Goal: Information Seeking & Learning: Learn about a topic

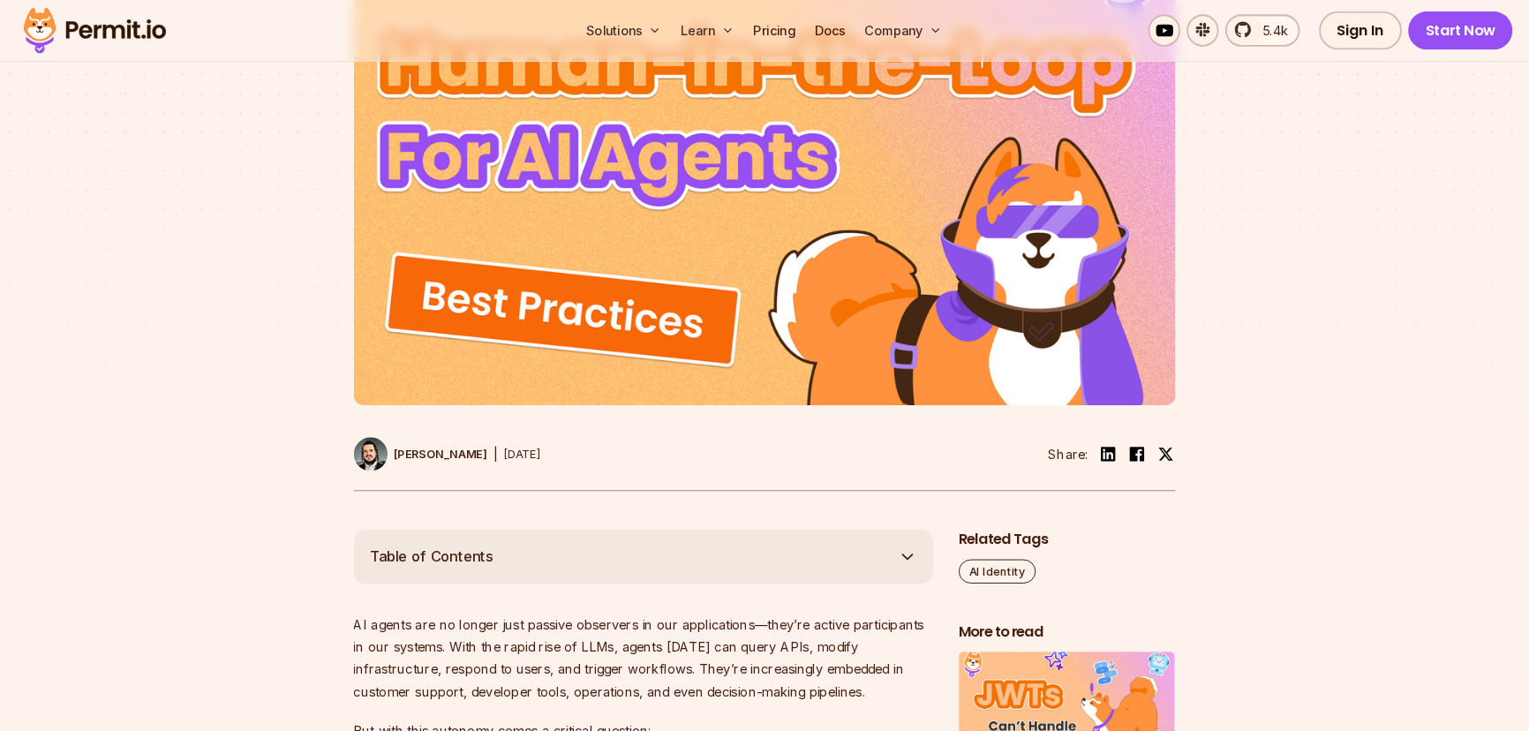
scroll to position [706, 0]
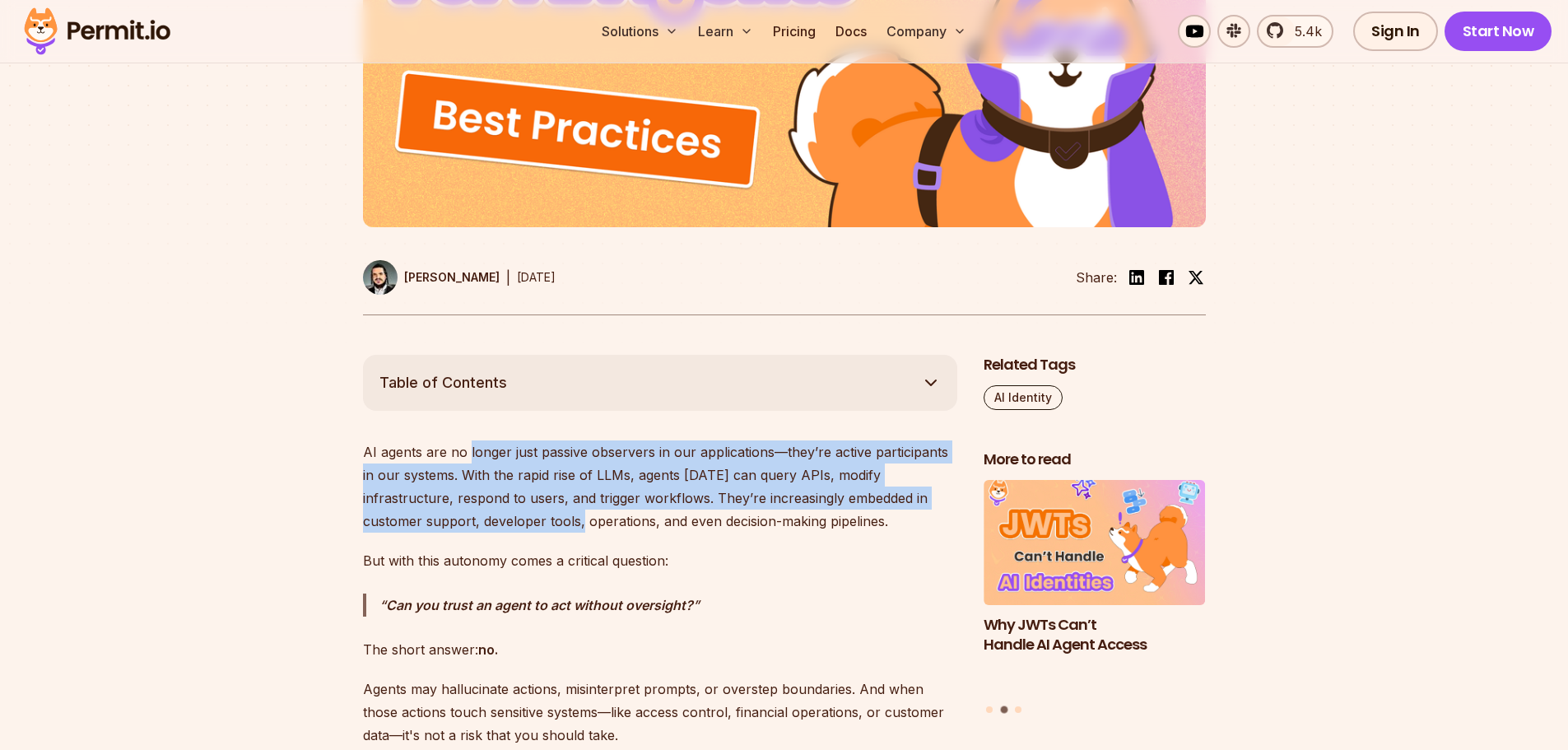
drag, startPoint x: 468, startPoint y: 451, endPoint x: 467, endPoint y: 531, distance: 80.0
click at [467, 531] on p "AI agents are no longer just passive observers in our applications—they’re acti…" at bounding box center [659, 486] width 594 height 92
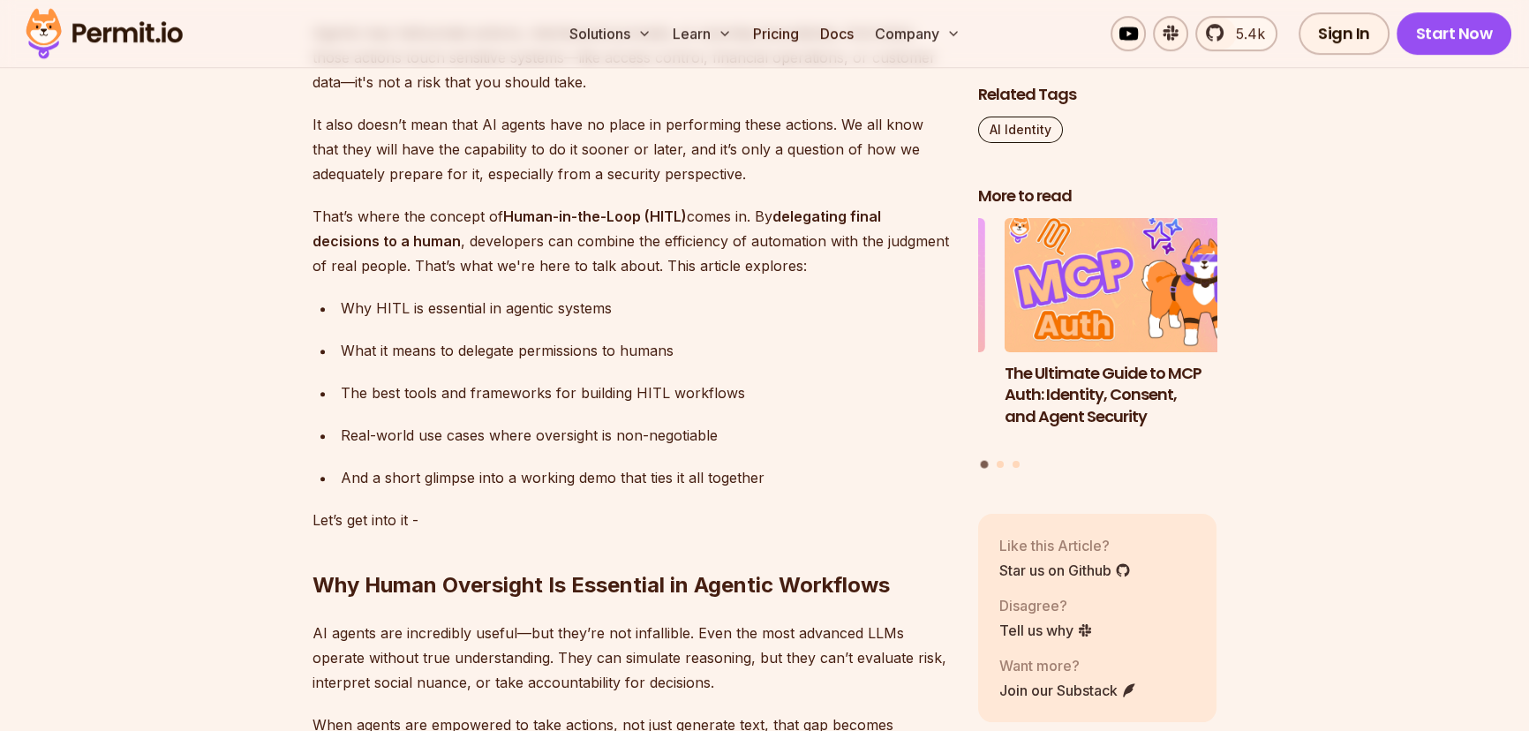
scroll to position [1428, 0]
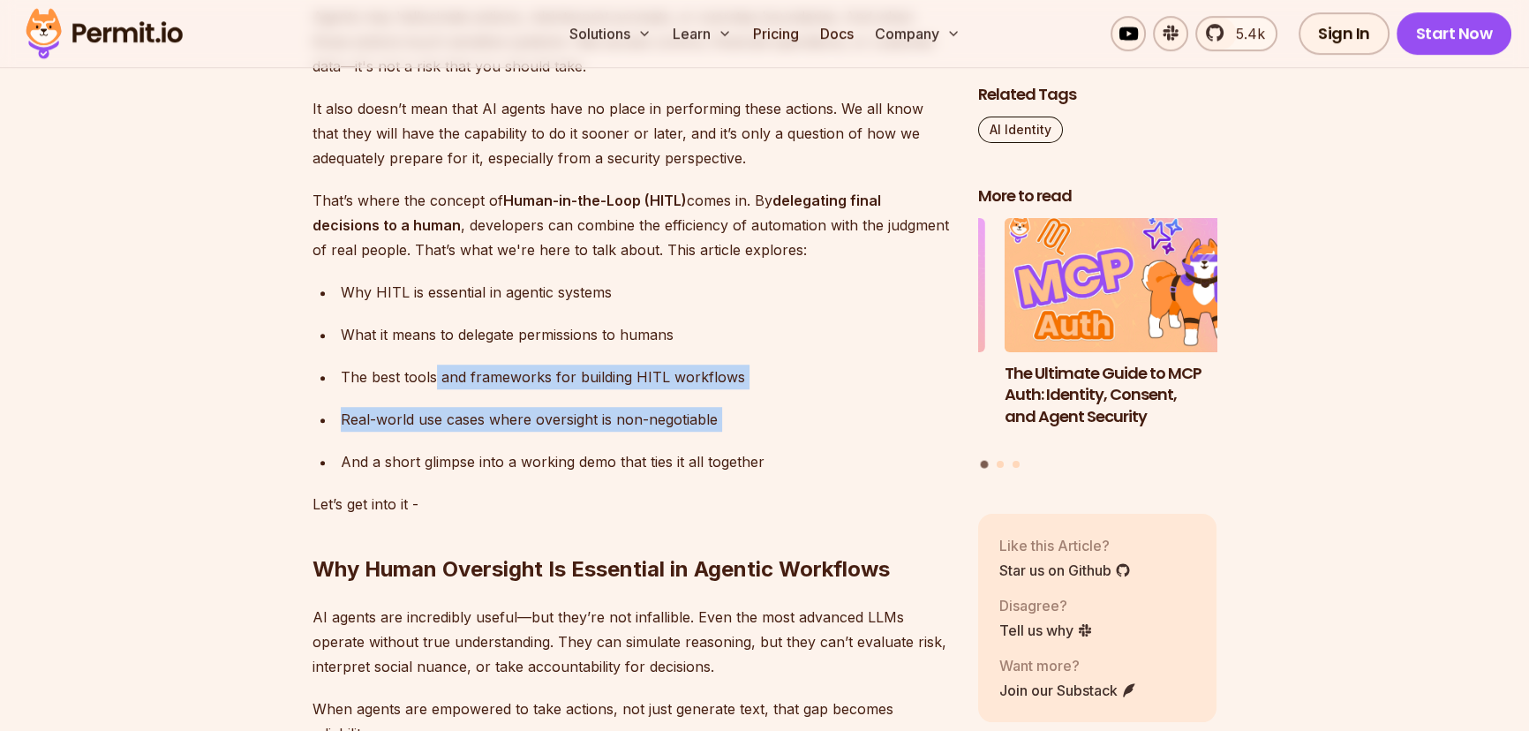
drag, startPoint x: 437, startPoint y: 368, endPoint x: 445, endPoint y: 448, distance: 80.7
click at [445, 448] on ul "Why HITL is essential in agentic systems What it means to delegate permissions …" at bounding box center [631, 377] width 637 height 194
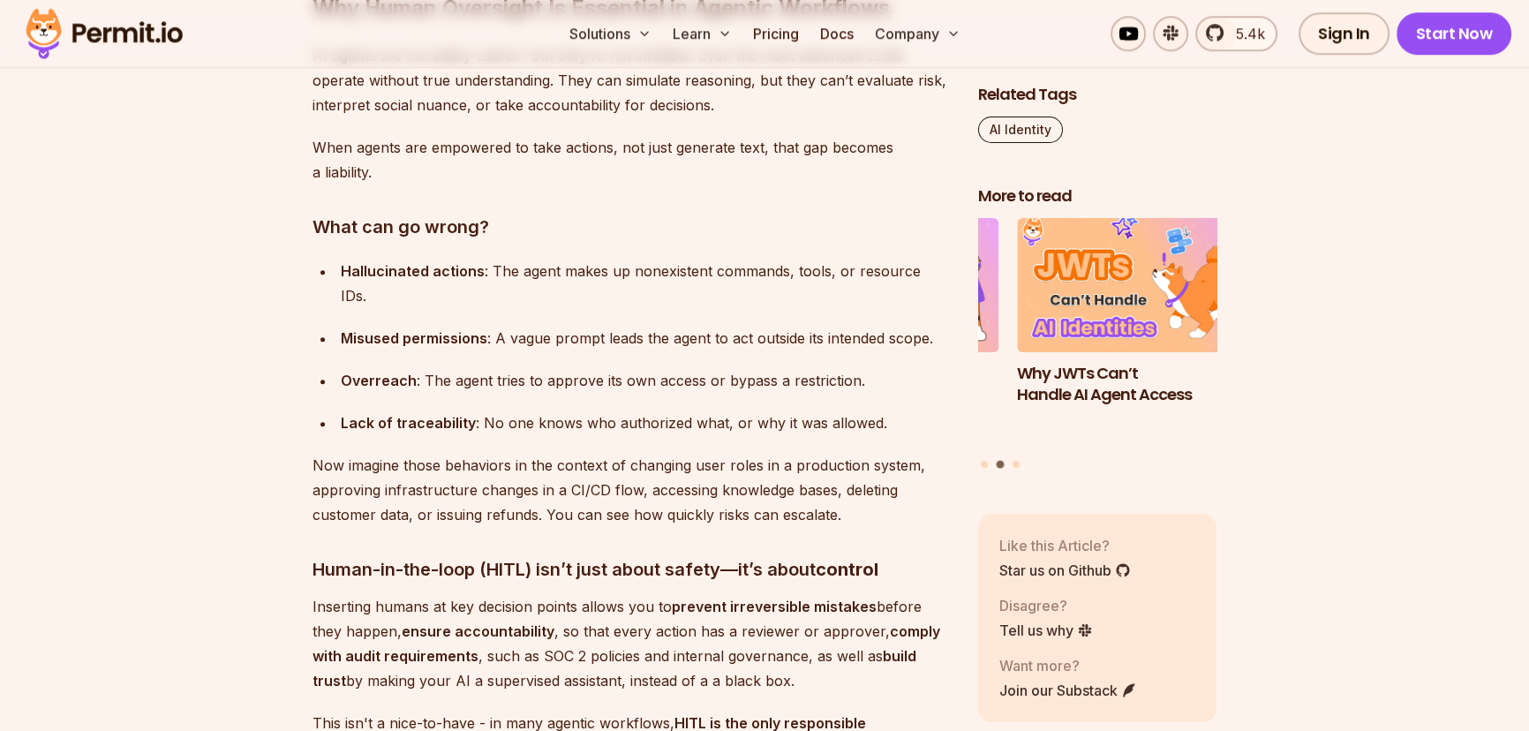
scroll to position [1910, 0]
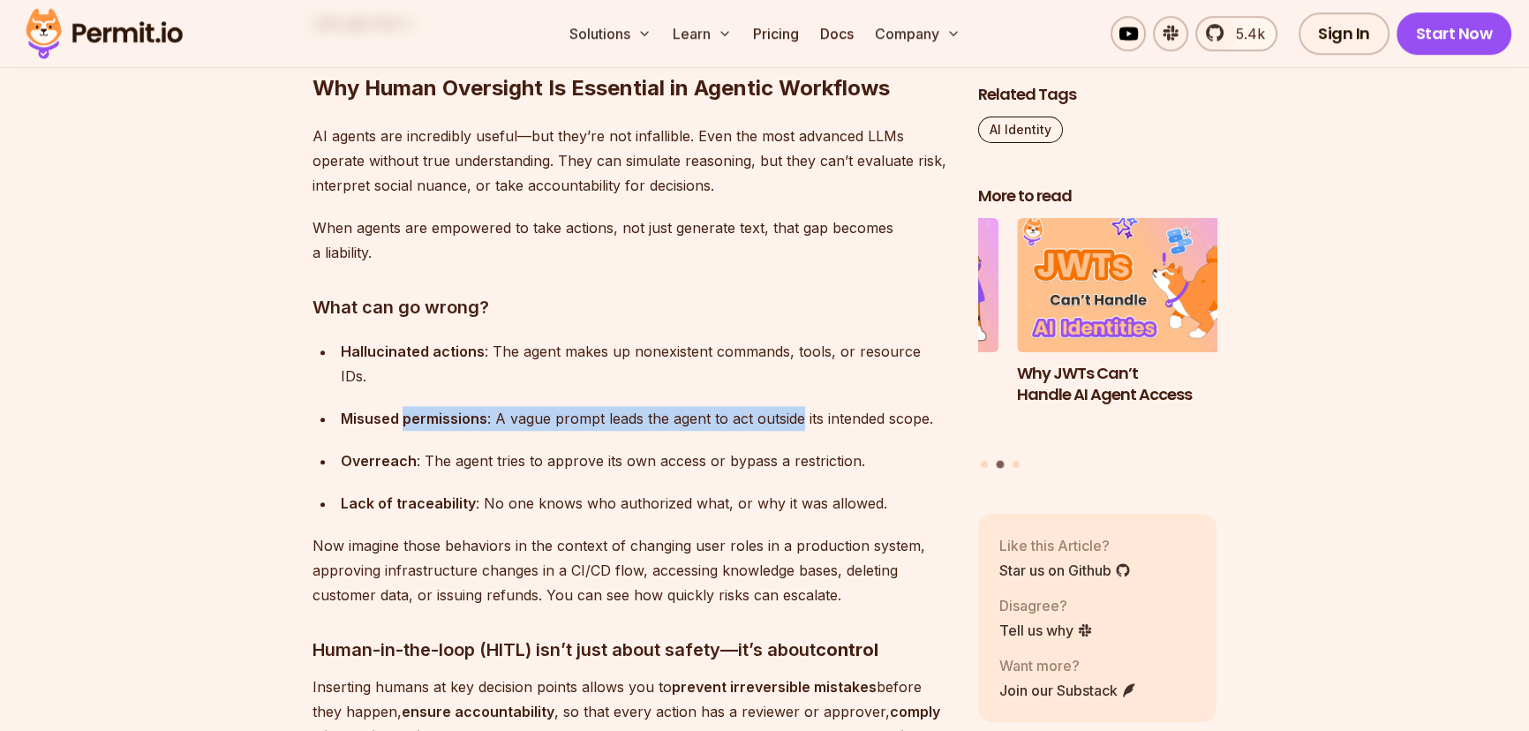
drag, startPoint x: 404, startPoint y: 396, endPoint x: 802, endPoint y: 389, distance: 398.2
click at [802, 406] on div "Misused permissions : A vague prompt leads the agent to act outside its intende…" at bounding box center [645, 418] width 609 height 25
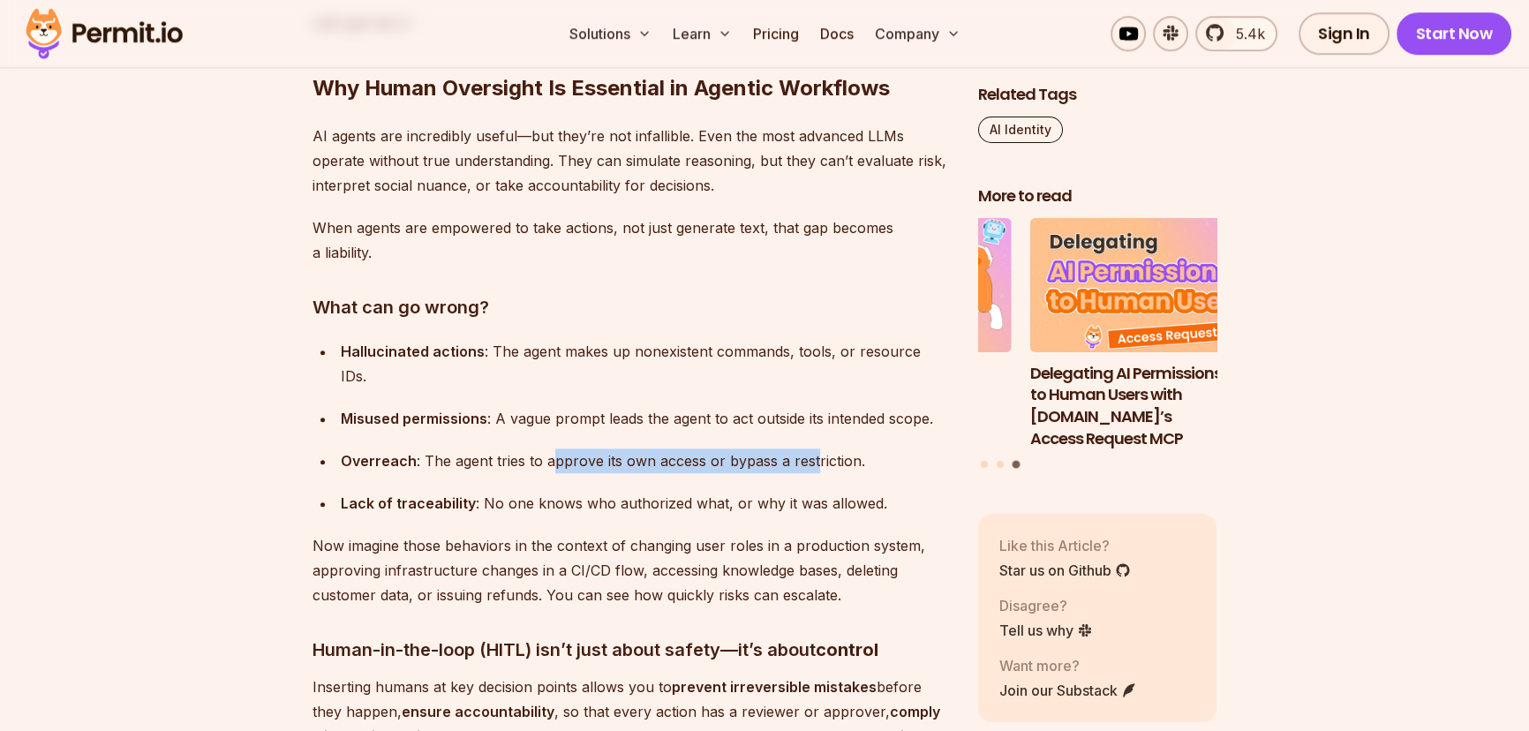
drag, startPoint x: 553, startPoint y: 432, endPoint x: 808, endPoint y: 430, distance: 255.1
click at [808, 448] on div "Overreach : The agent tries to approve its own access or bypass a restriction." at bounding box center [645, 460] width 609 height 25
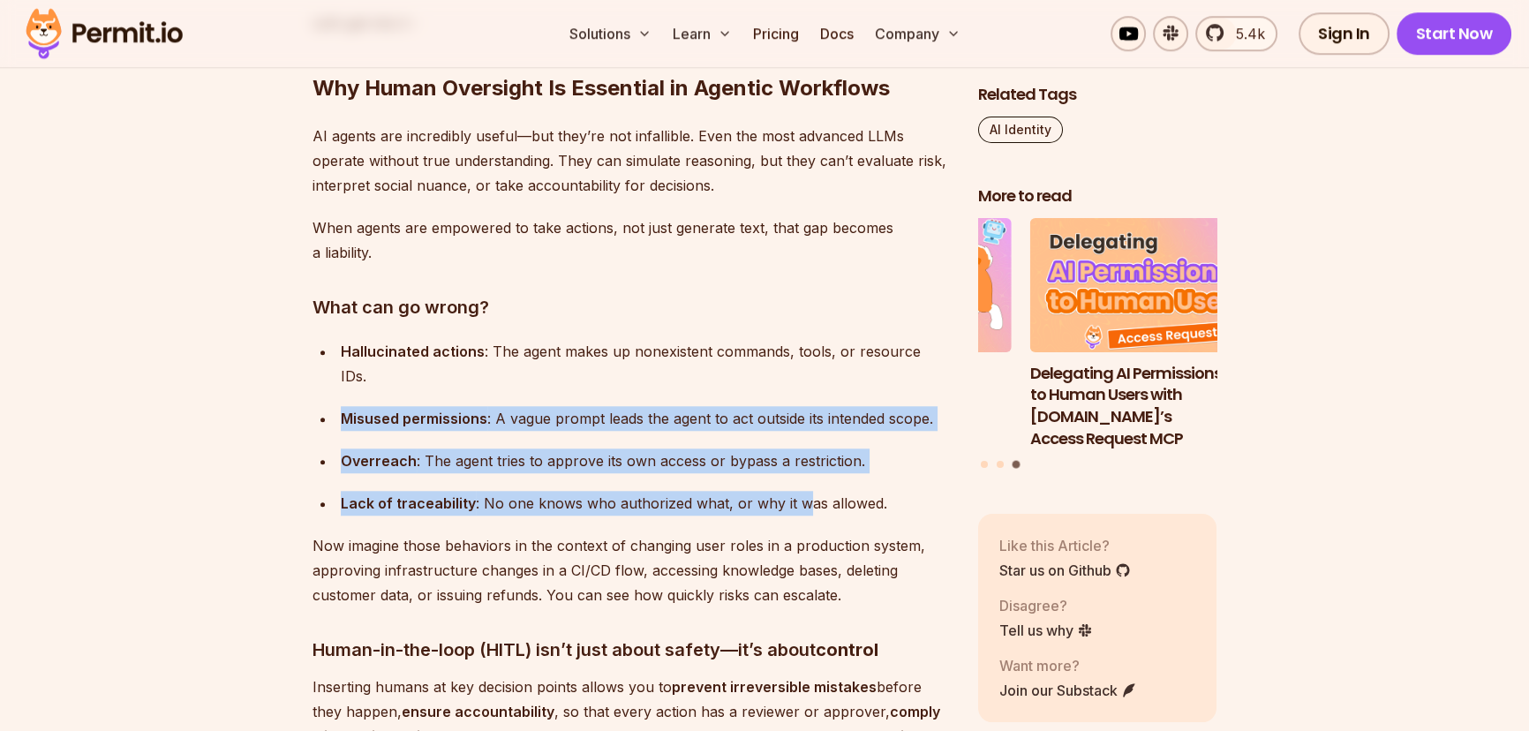
drag, startPoint x: 635, startPoint y: 475, endPoint x: 442, endPoint y: 359, distance: 224.5
click at [441, 362] on ul "Hallucinated actions : The agent makes up nonexistent commands, tools, or resou…" at bounding box center [631, 427] width 637 height 177
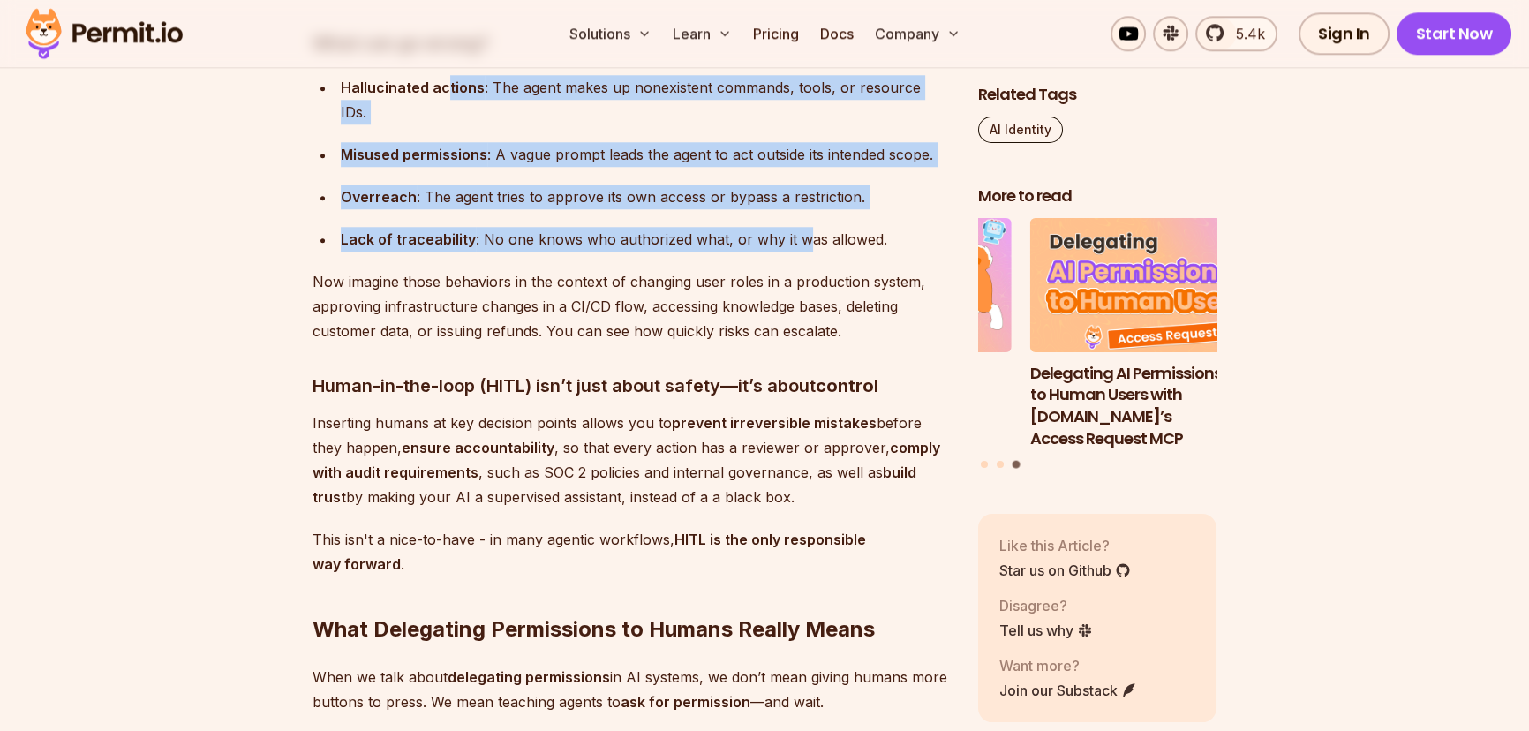
scroll to position [2311, 0]
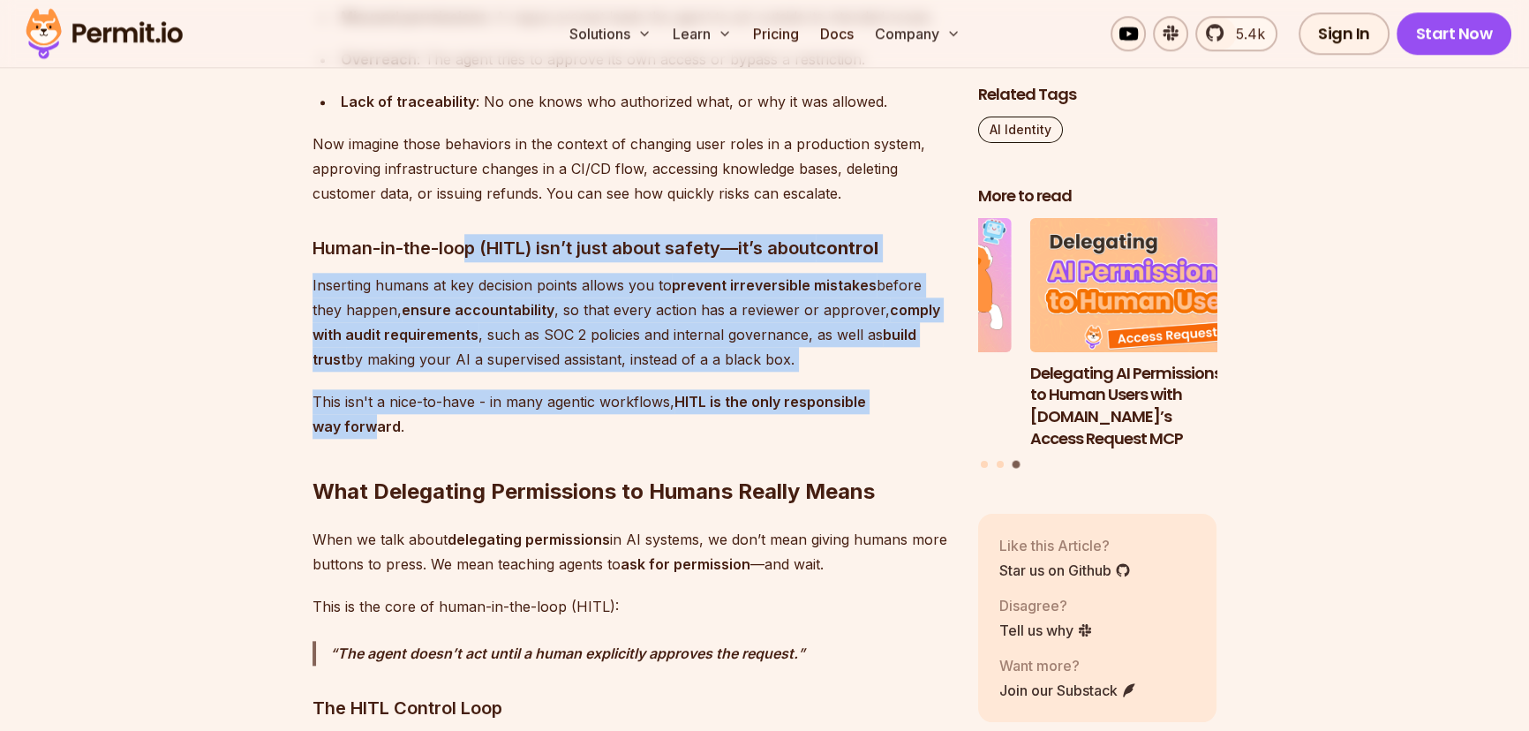
drag, startPoint x: 471, startPoint y: 214, endPoint x: 370, endPoint y: 394, distance: 206.7
click at [369, 394] on strong "HITL is the only responsible way forward" at bounding box center [590, 414] width 554 height 42
drag, startPoint x: 368, startPoint y: 401, endPoint x: 399, endPoint y: 232, distance: 171.4
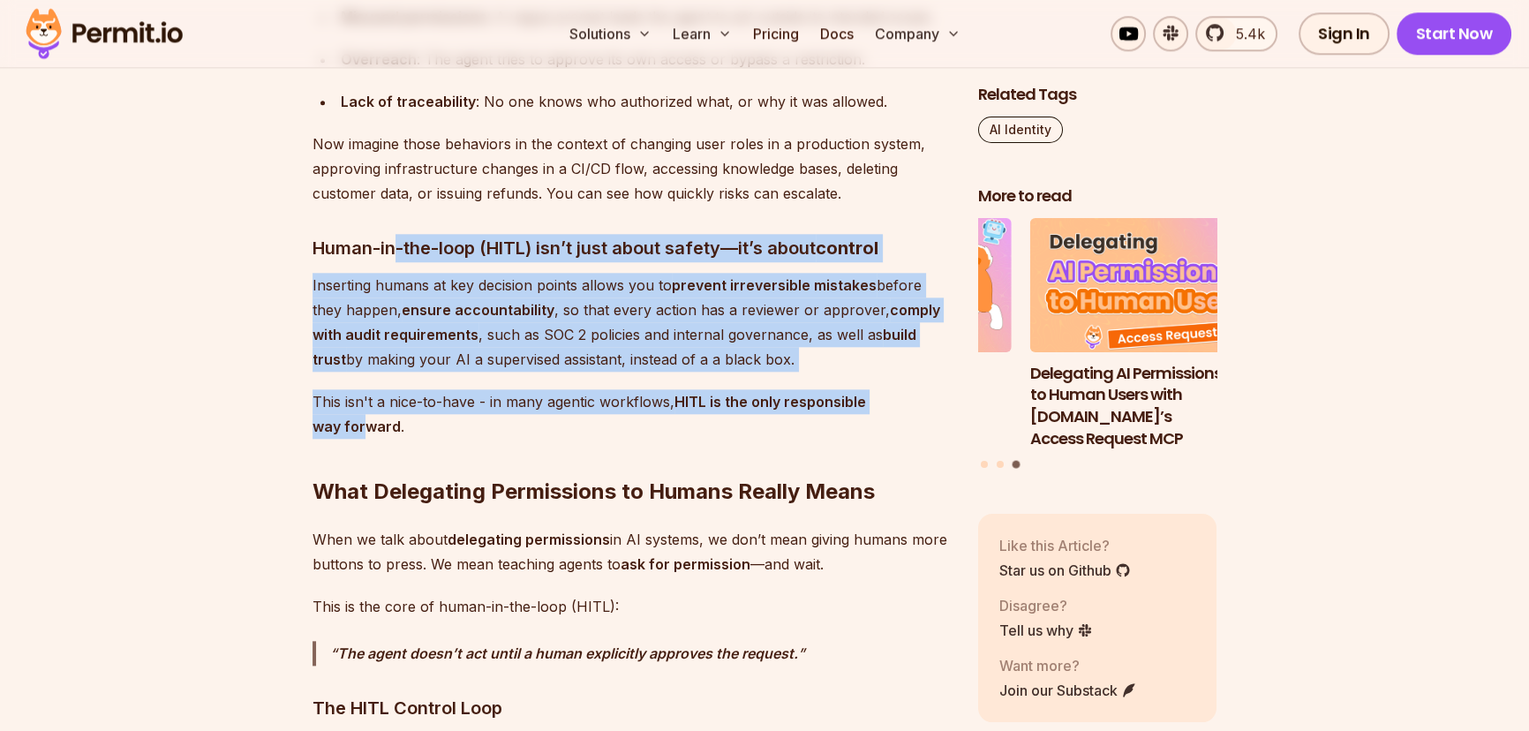
click at [399, 234] on h3 "Human-in-the-loop (HITL) isn’t just about safety—it’s about control" at bounding box center [631, 248] width 637 height 28
drag, startPoint x: 399, startPoint y: 232, endPoint x: 392, endPoint y: 405, distance: 173.2
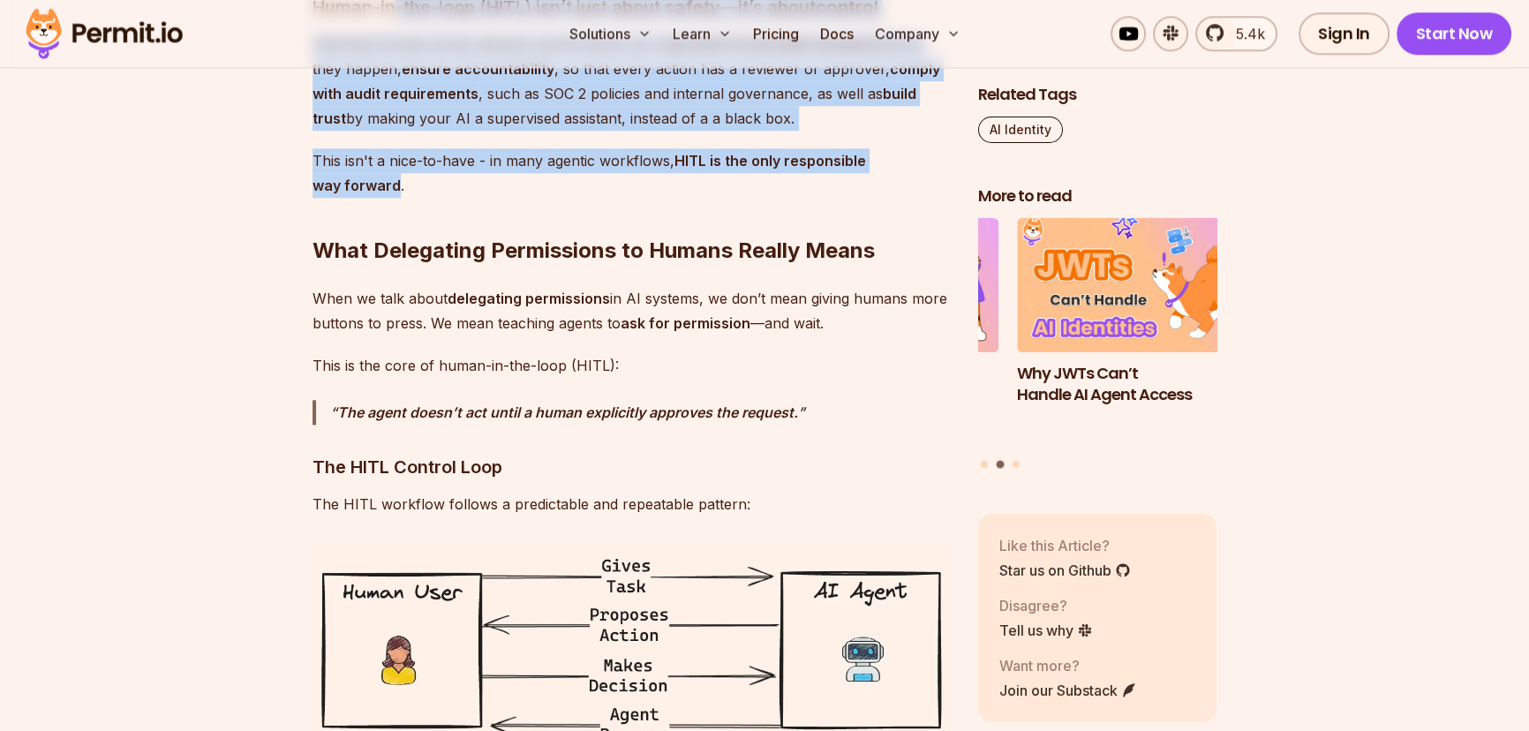
scroll to position [2551, 0]
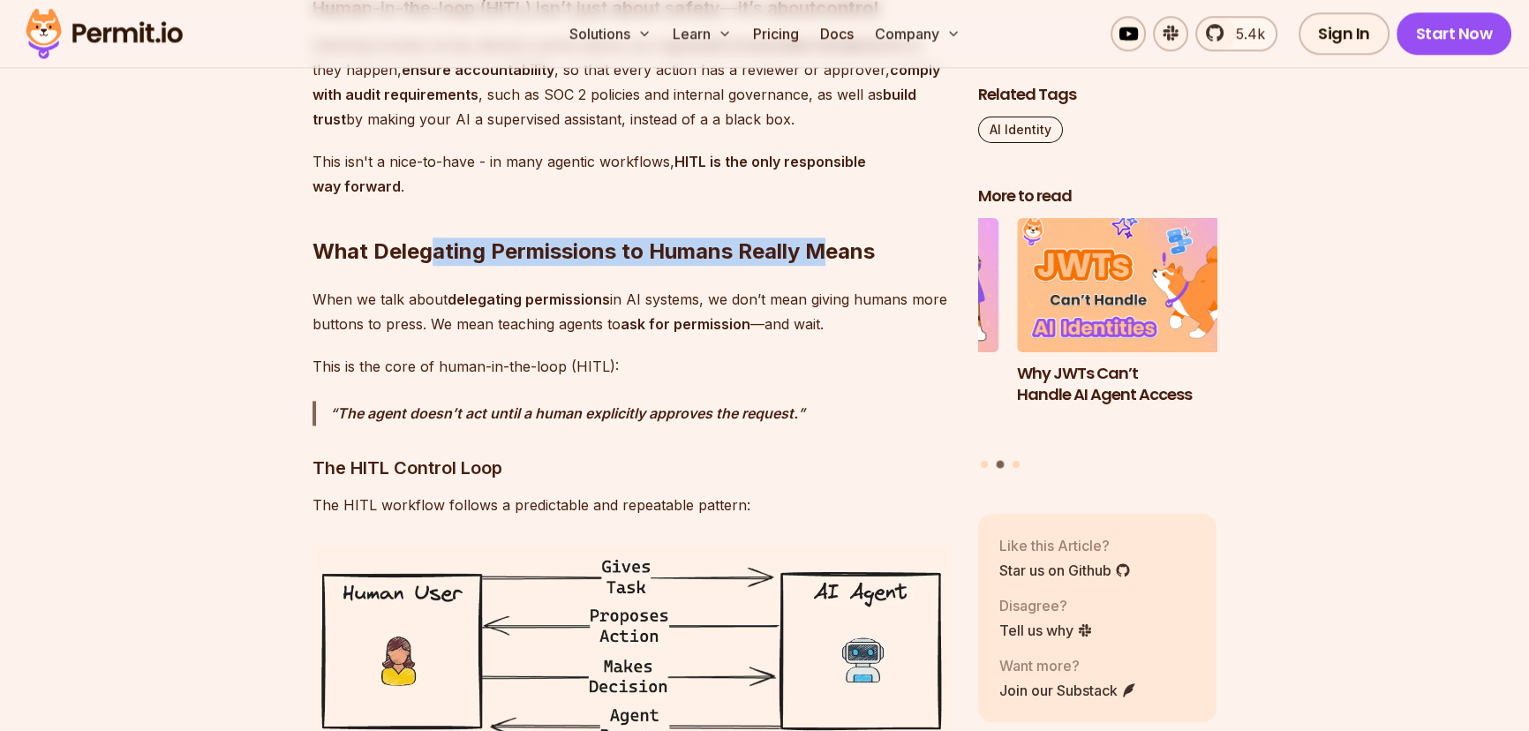
drag, startPoint x: 427, startPoint y: 215, endPoint x: 835, endPoint y: 222, distance: 407.9
click at [822, 211] on h2 "What Delegating Permissions to Humans Really Means" at bounding box center [631, 216] width 637 height 99
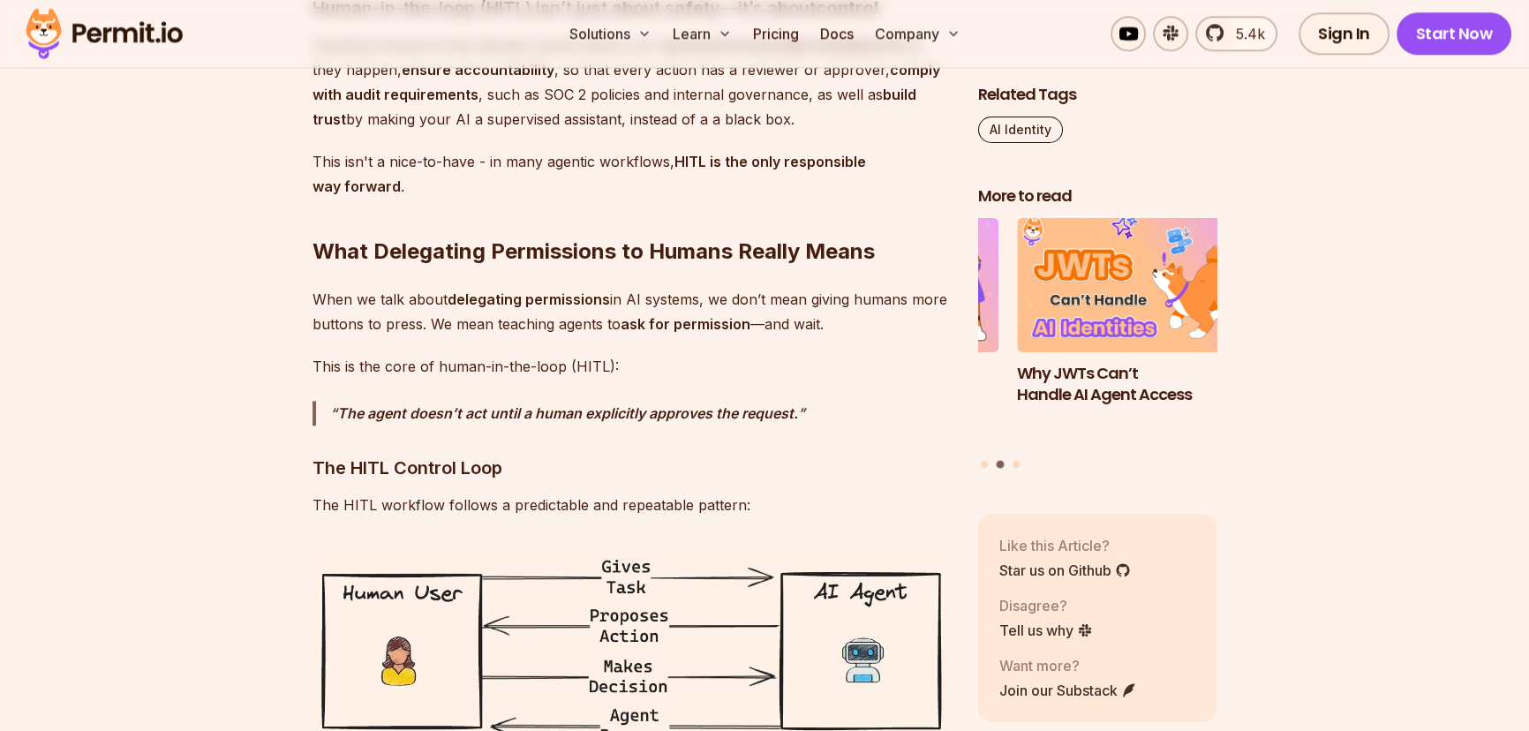
click at [837, 222] on h2 "What Delegating Permissions to Humans Really Means" at bounding box center [631, 216] width 637 height 99
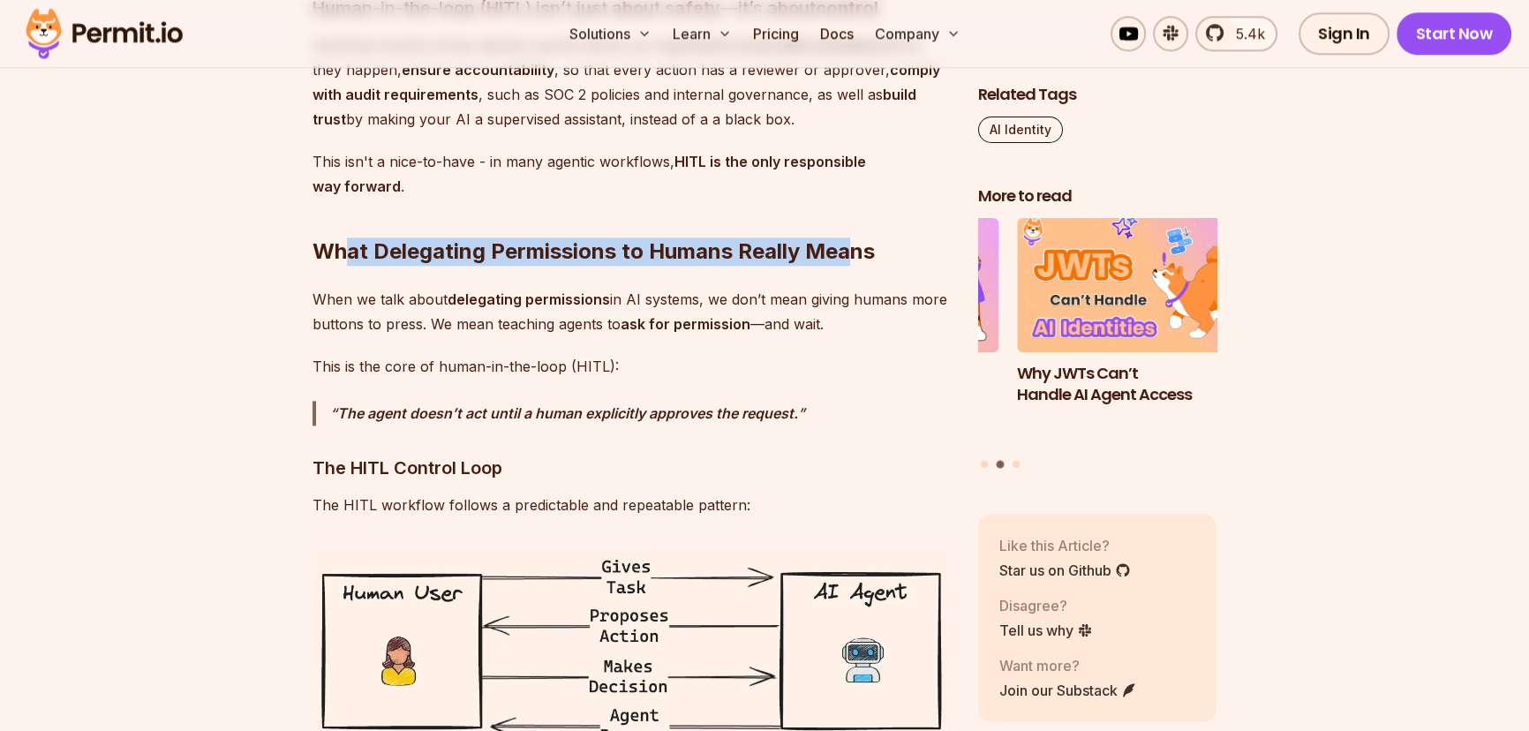
drag, startPoint x: 848, startPoint y: 232, endPoint x: 355, endPoint y: 235, distance: 493.5
click at [352, 223] on h2 "What Delegating Permissions to Humans Really Means" at bounding box center [631, 216] width 637 height 99
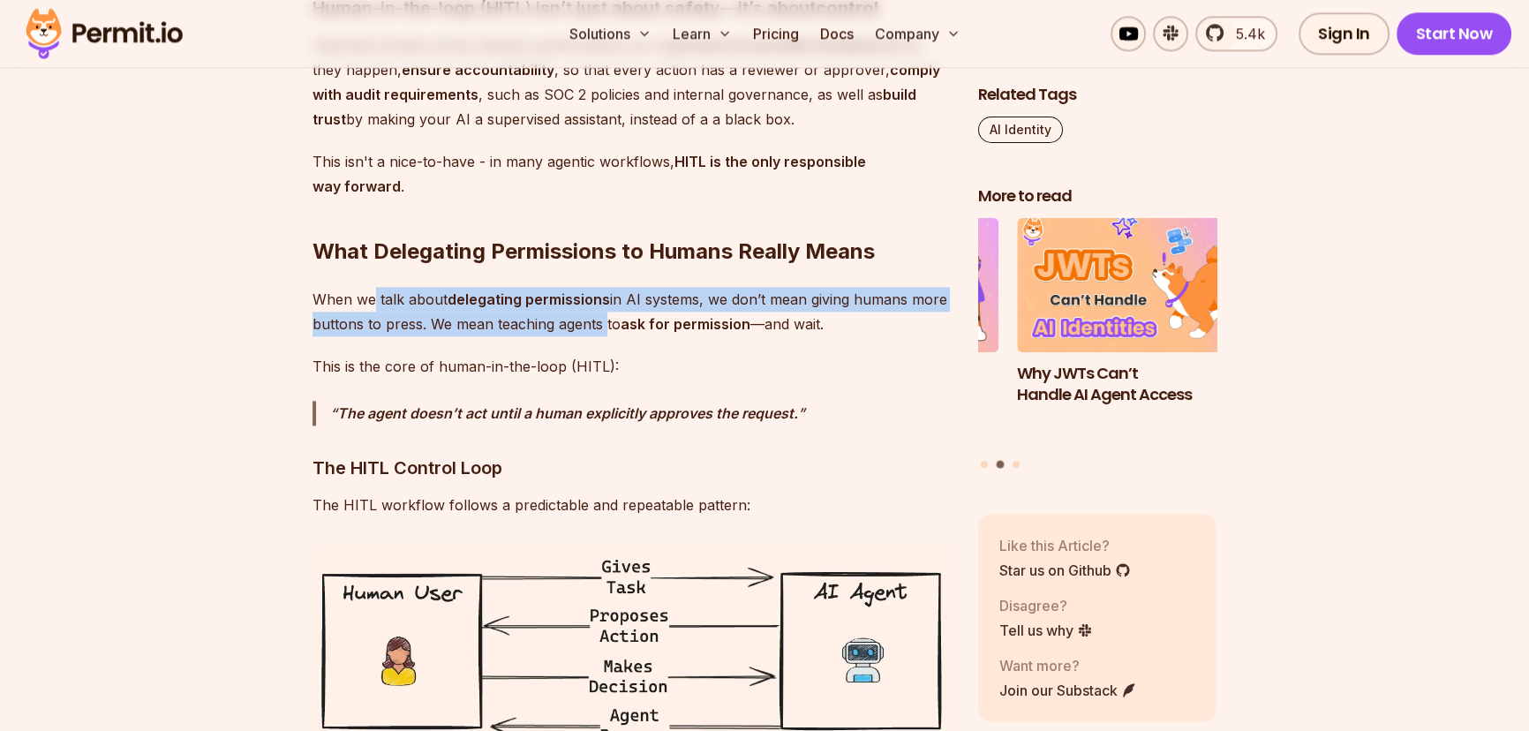
drag, startPoint x: 415, startPoint y: 275, endPoint x: 595, endPoint y: 300, distance: 181.8
click at [597, 299] on p "When we talk about delegating permissions in AI systems, we don’t mean giving h…" at bounding box center [631, 311] width 637 height 49
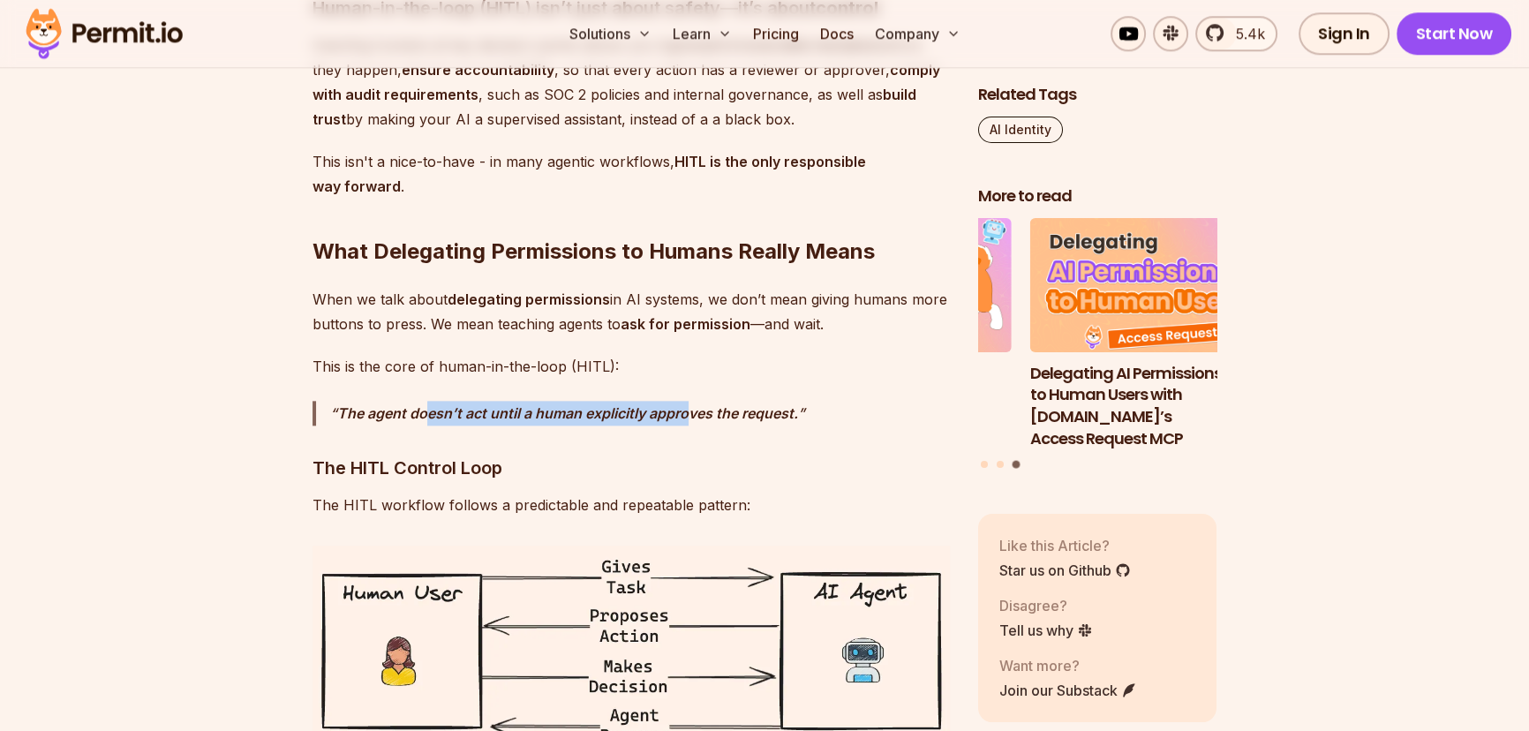
drag, startPoint x: 428, startPoint y: 382, endPoint x: 691, endPoint y: 382, distance: 263.1
click at [691, 404] on strong "The agent doesn’t act until a human explicitly approves the request." at bounding box center [567, 413] width 461 height 18
drag, startPoint x: 733, startPoint y: 375, endPoint x: 407, endPoint y: 396, distance: 326.4
click at [407, 401] on p "The agent doesn’t act until a human explicitly approves the request." at bounding box center [640, 413] width 620 height 25
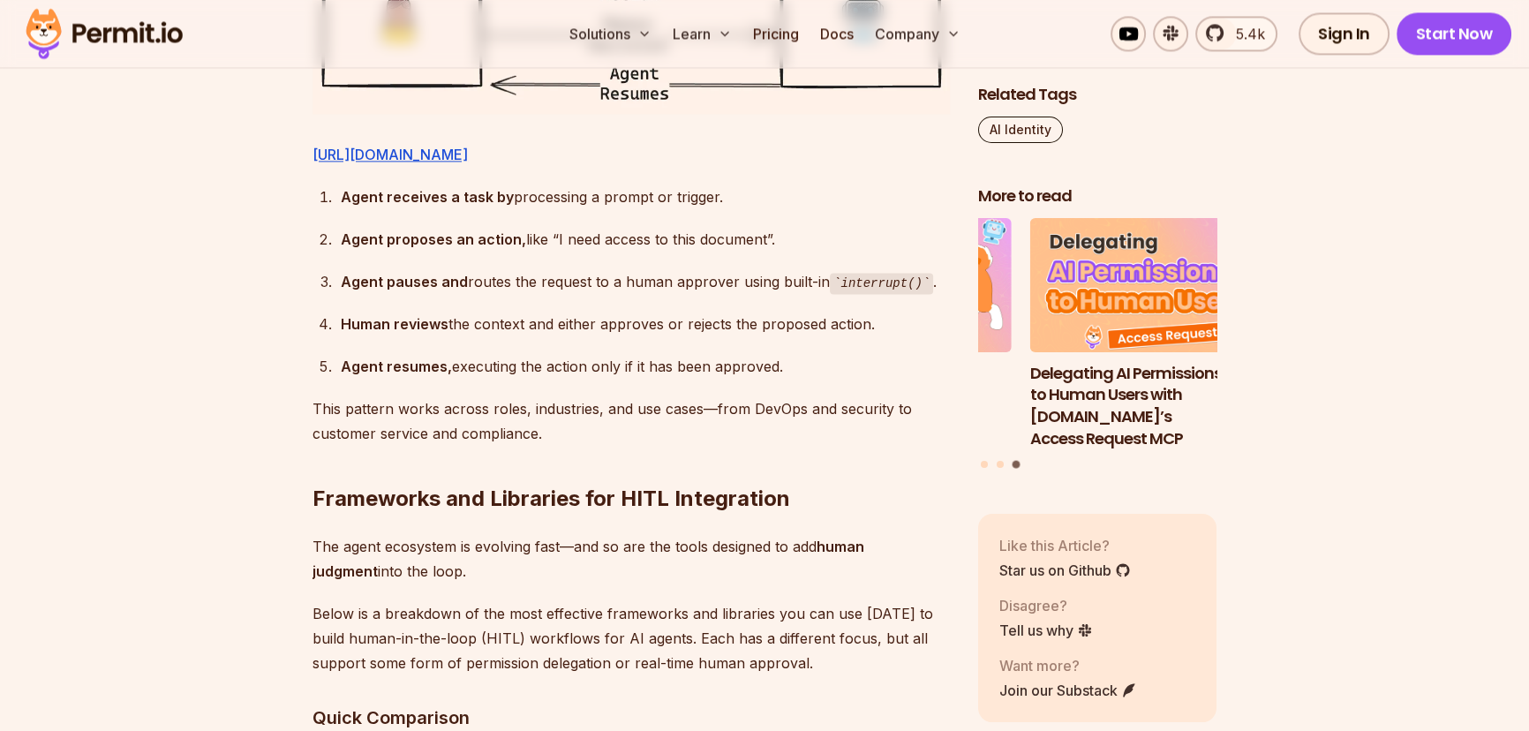
scroll to position [3194, 0]
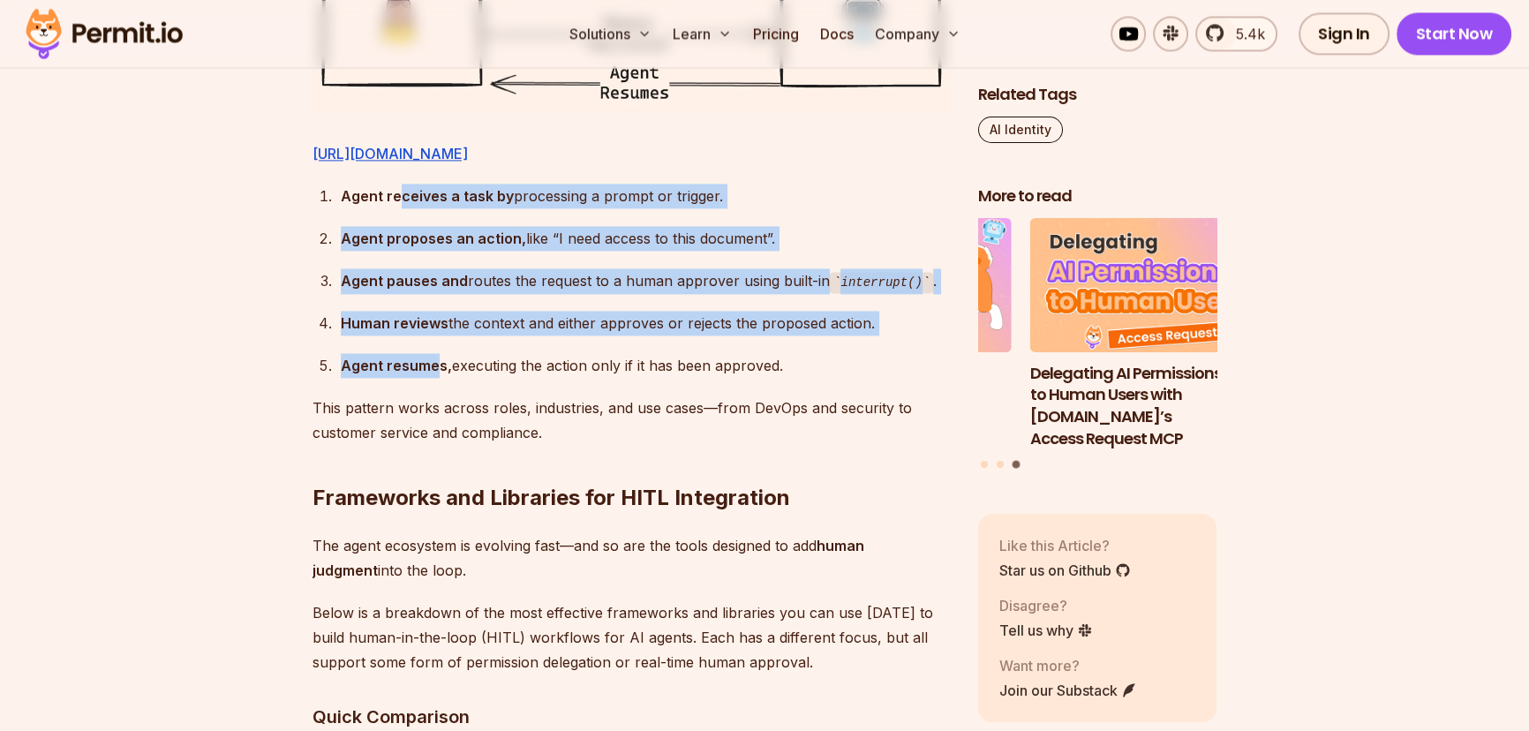
drag, startPoint x: 402, startPoint y: 238, endPoint x: 433, endPoint y: 418, distance: 182.9
click at [433, 379] on ol "Agent receives a task by processing a prompt or trigger. Agent proposes an acti…" at bounding box center [631, 281] width 637 height 195
click at [433, 374] on strong "Agent resumes," at bounding box center [396, 366] width 111 height 18
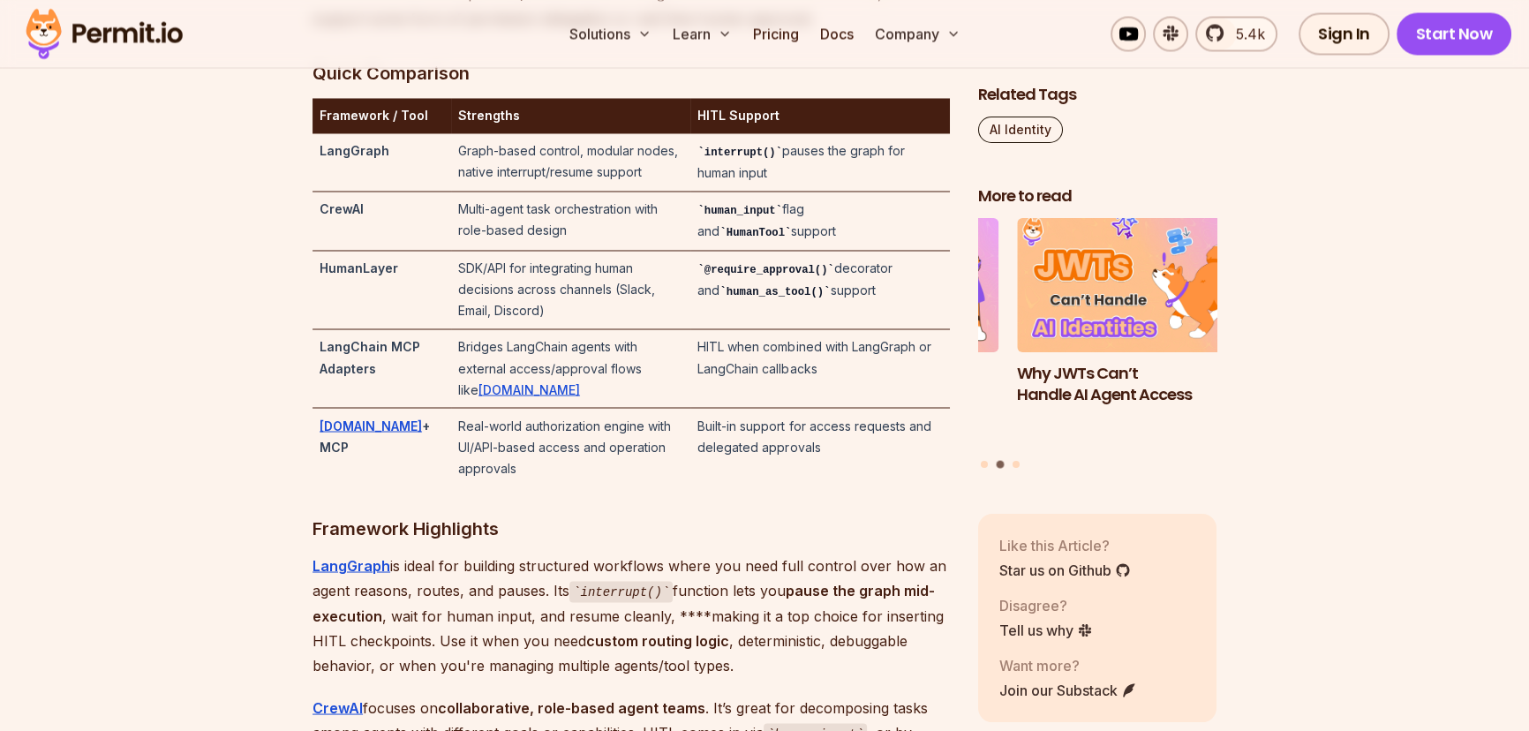
scroll to position [3836, 0]
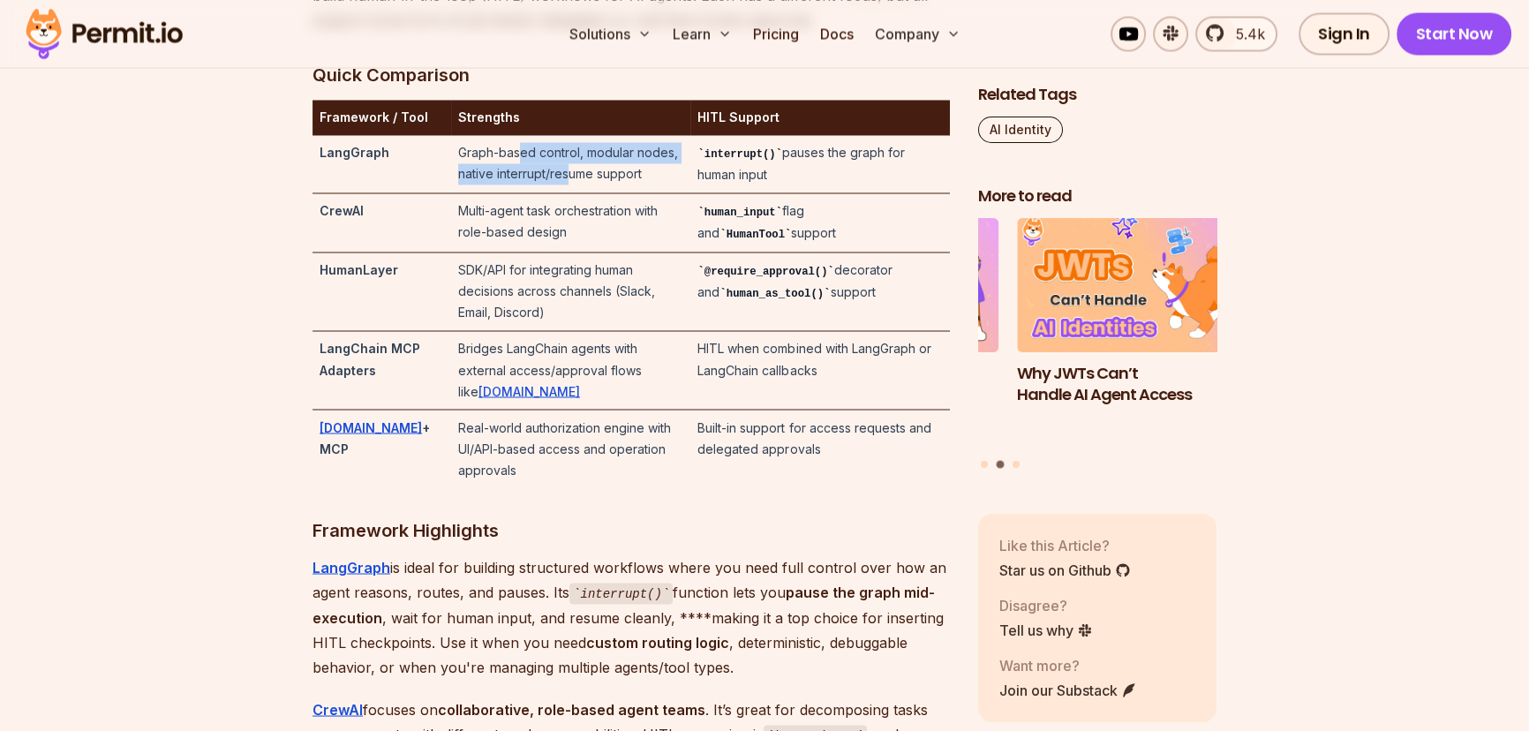
drag, startPoint x: 503, startPoint y: 194, endPoint x: 512, endPoint y: 214, distance: 21.3
click at [512, 193] on td "Graph-based control, modular nodes, native interrupt/resume support" at bounding box center [570, 164] width 239 height 58
drag, startPoint x: 566, startPoint y: 214, endPoint x: 506, endPoint y: 163, distance: 78.3
click at [506, 163] on table "Framework / Tool Strengths HITL Support LangGraph Graph-based control, modular …" at bounding box center [631, 294] width 637 height 388
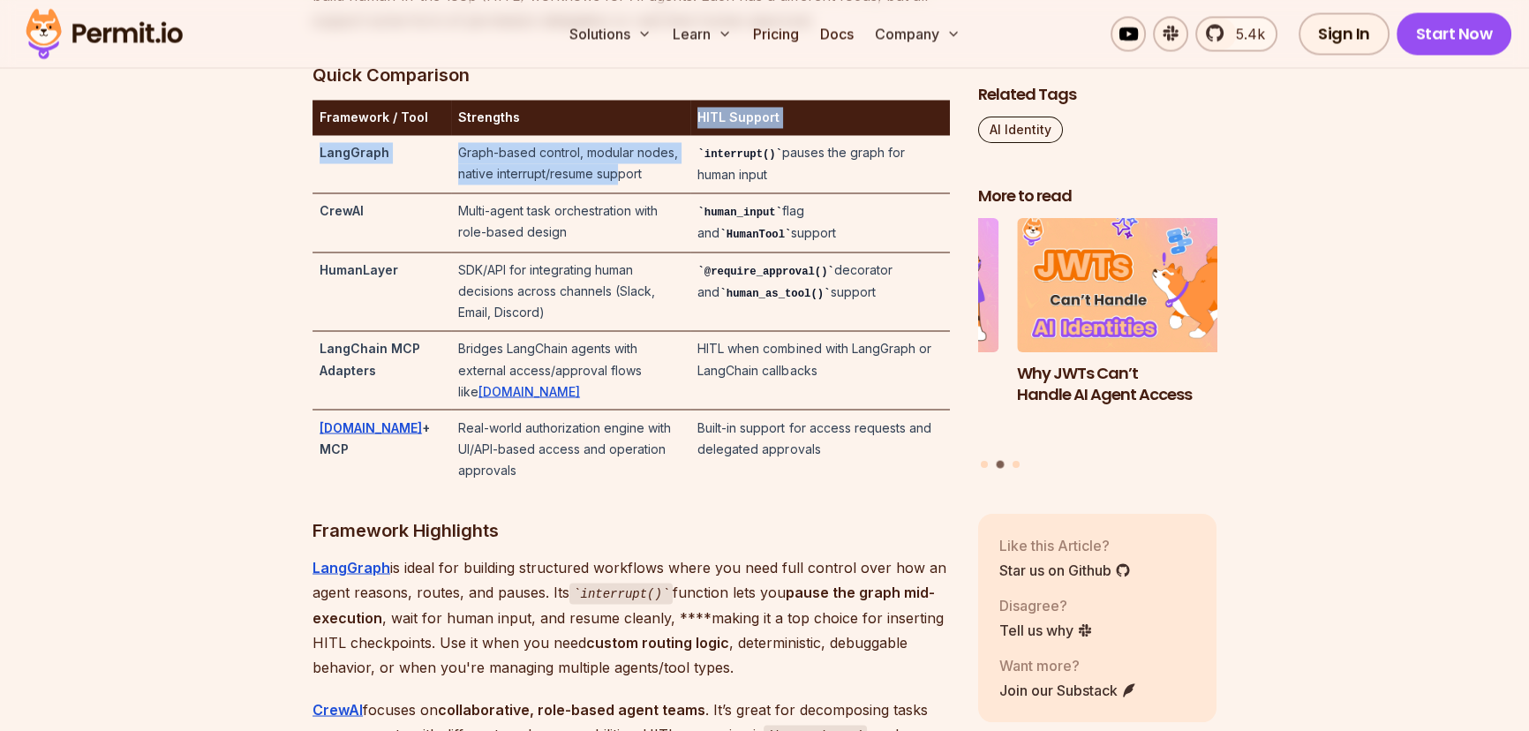
click at [498, 135] on th "Strengths" at bounding box center [570, 117] width 239 height 35
drag, startPoint x: 505, startPoint y: 189, endPoint x: 489, endPoint y: 225, distance: 39.5
click at [489, 193] on td "Graph-based control, modular nodes, native interrupt/resume support" at bounding box center [570, 164] width 239 height 58
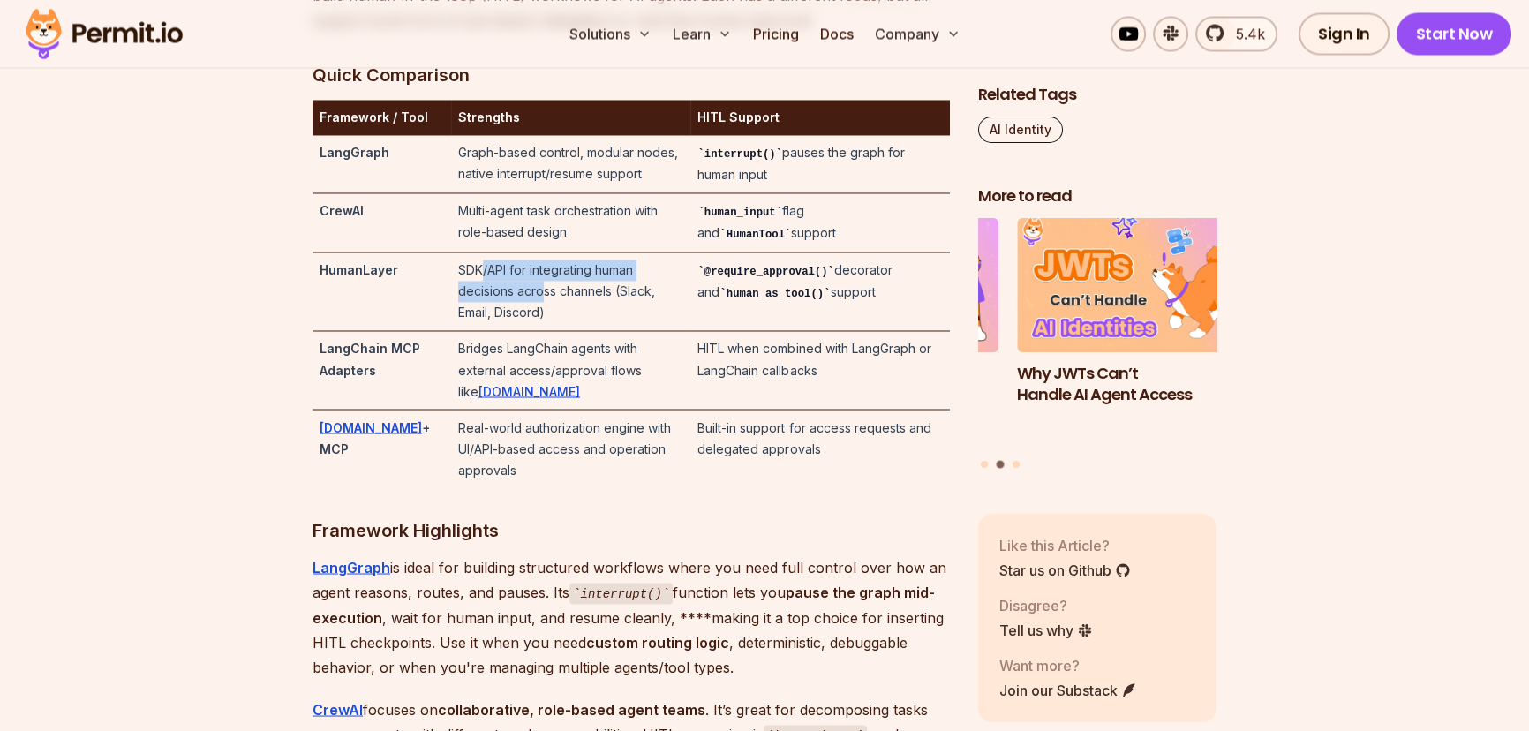
drag, startPoint x: 468, startPoint y: 305, endPoint x: 470, endPoint y: 337, distance: 32.7
click at [470, 331] on td "SDK/API for integrating human decisions across channels (Slack, Email, Discord)" at bounding box center [570, 291] width 239 height 79
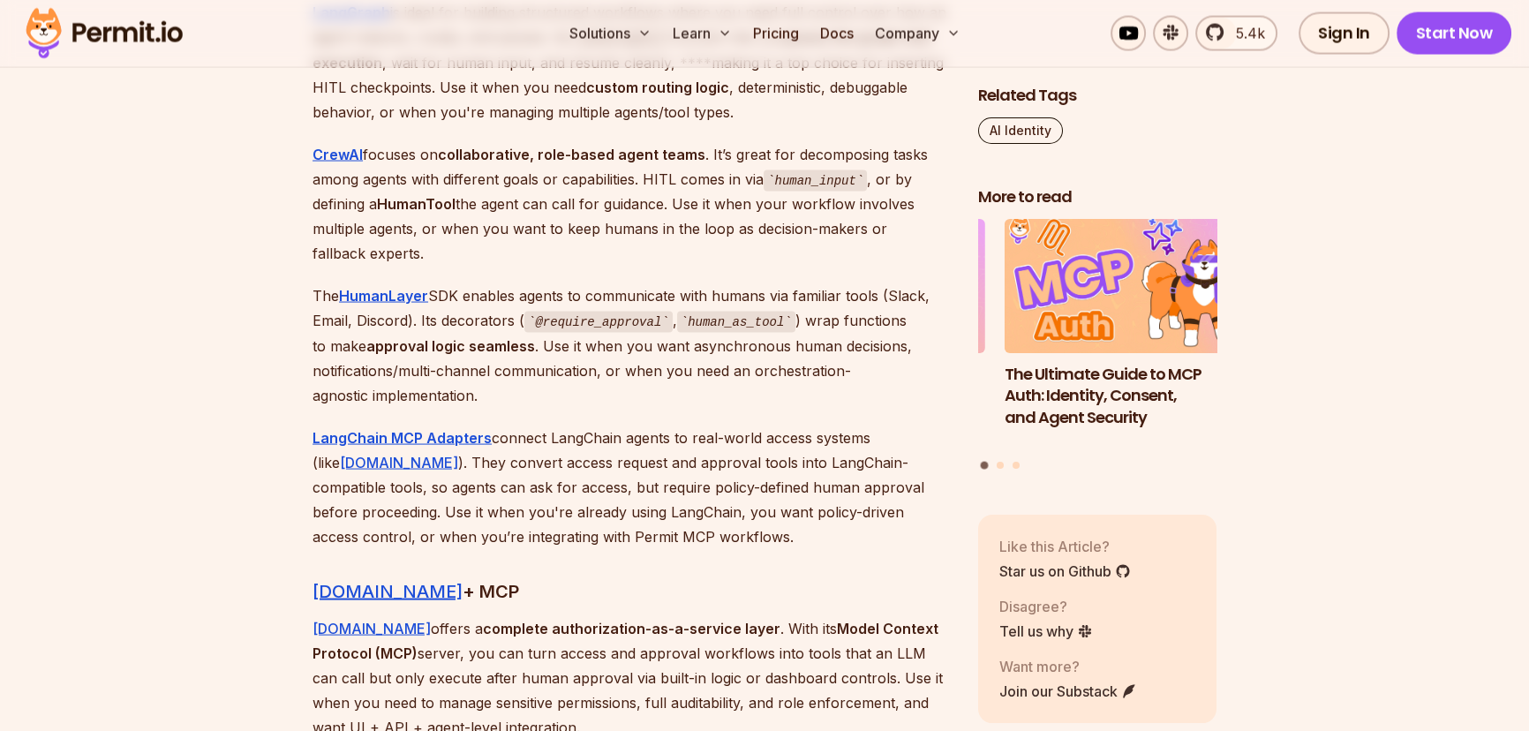
scroll to position [4397, 0]
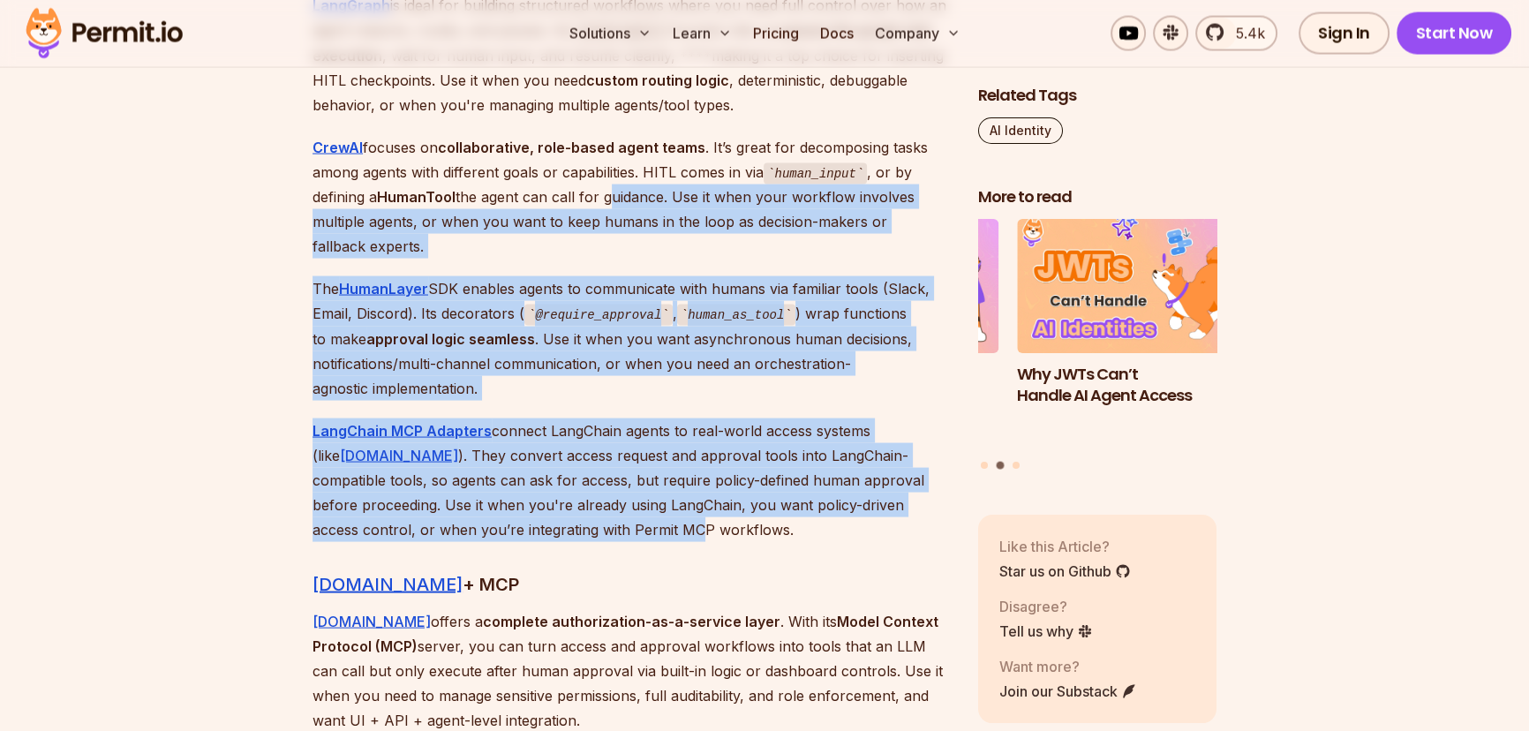
drag, startPoint x: 533, startPoint y: 499, endPoint x: 606, endPoint y: 170, distance: 336.5
click at [606, 170] on p "CrewAI focuses on collaborative, role-based agent teams . It’s great for decomp…" at bounding box center [631, 197] width 637 height 124
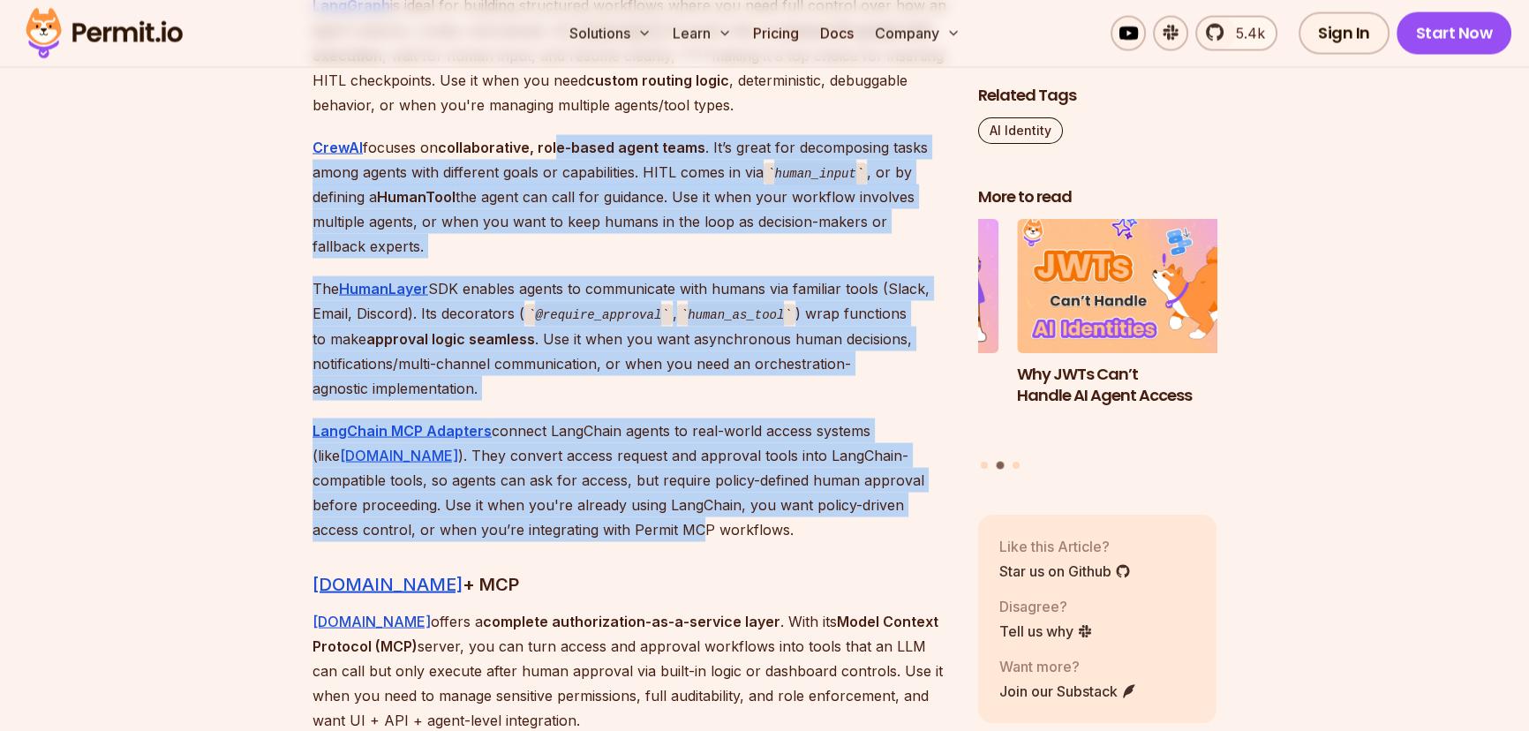
drag, startPoint x: 536, startPoint y: 511, endPoint x: 557, endPoint y: 118, distance: 393.4
click at [557, 139] on strong "collaborative, role-based agent teams" at bounding box center [571, 148] width 267 height 18
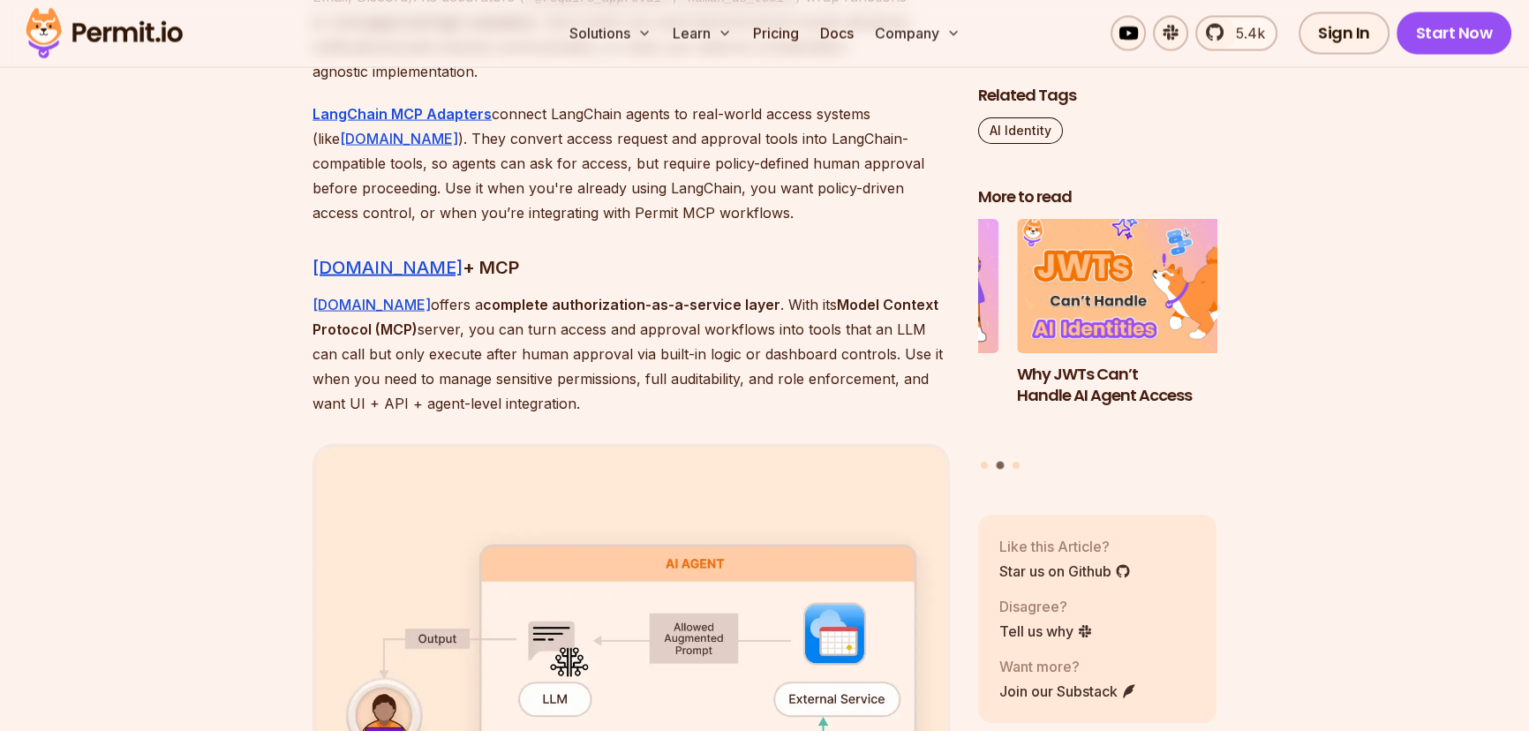
scroll to position [4719, 0]
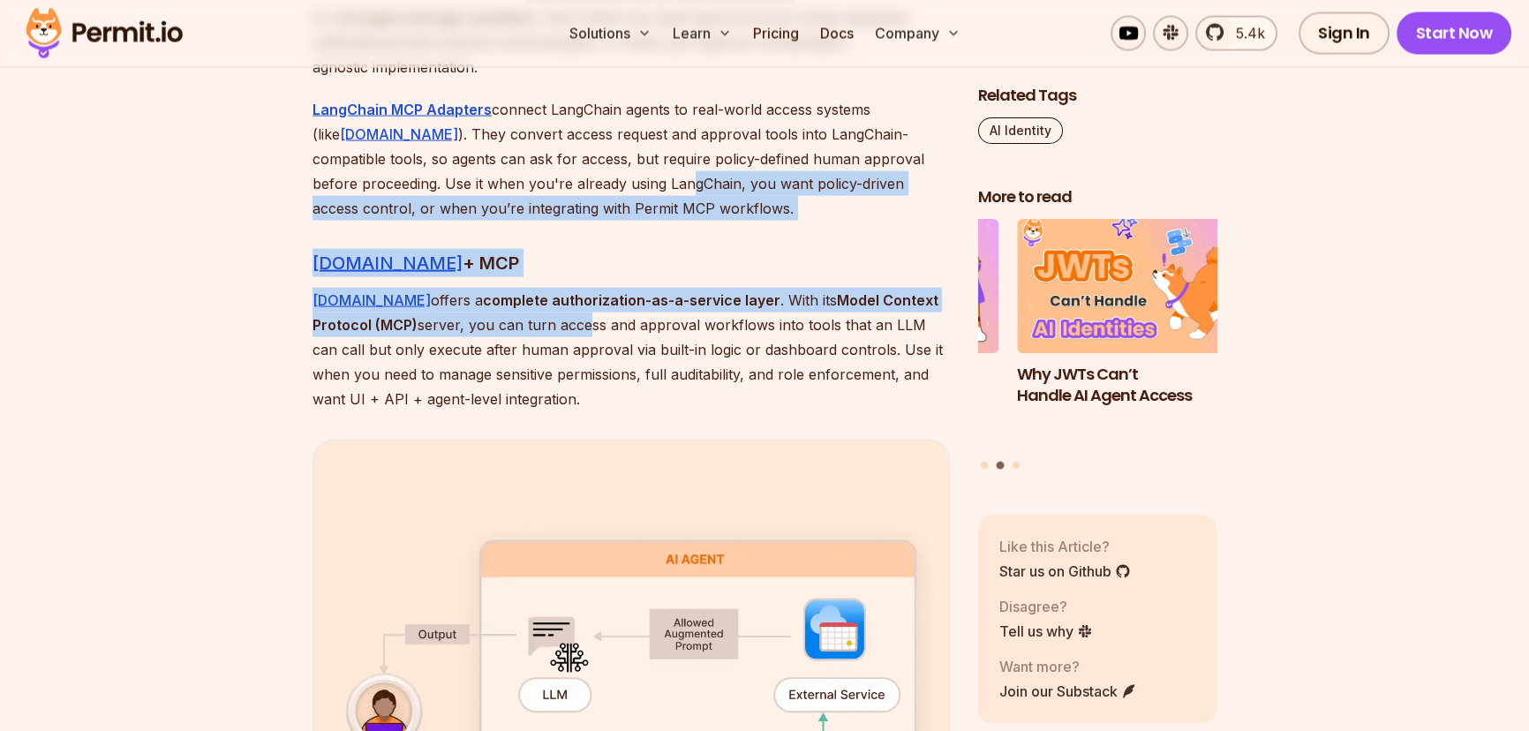
drag, startPoint x: 535, startPoint y: 260, endPoint x: 565, endPoint y: 157, distance: 106.7
click at [566, 150] on p "LangChain MCP Adapters connect LangChain agents to real-world access systems (l…" at bounding box center [631, 159] width 637 height 124
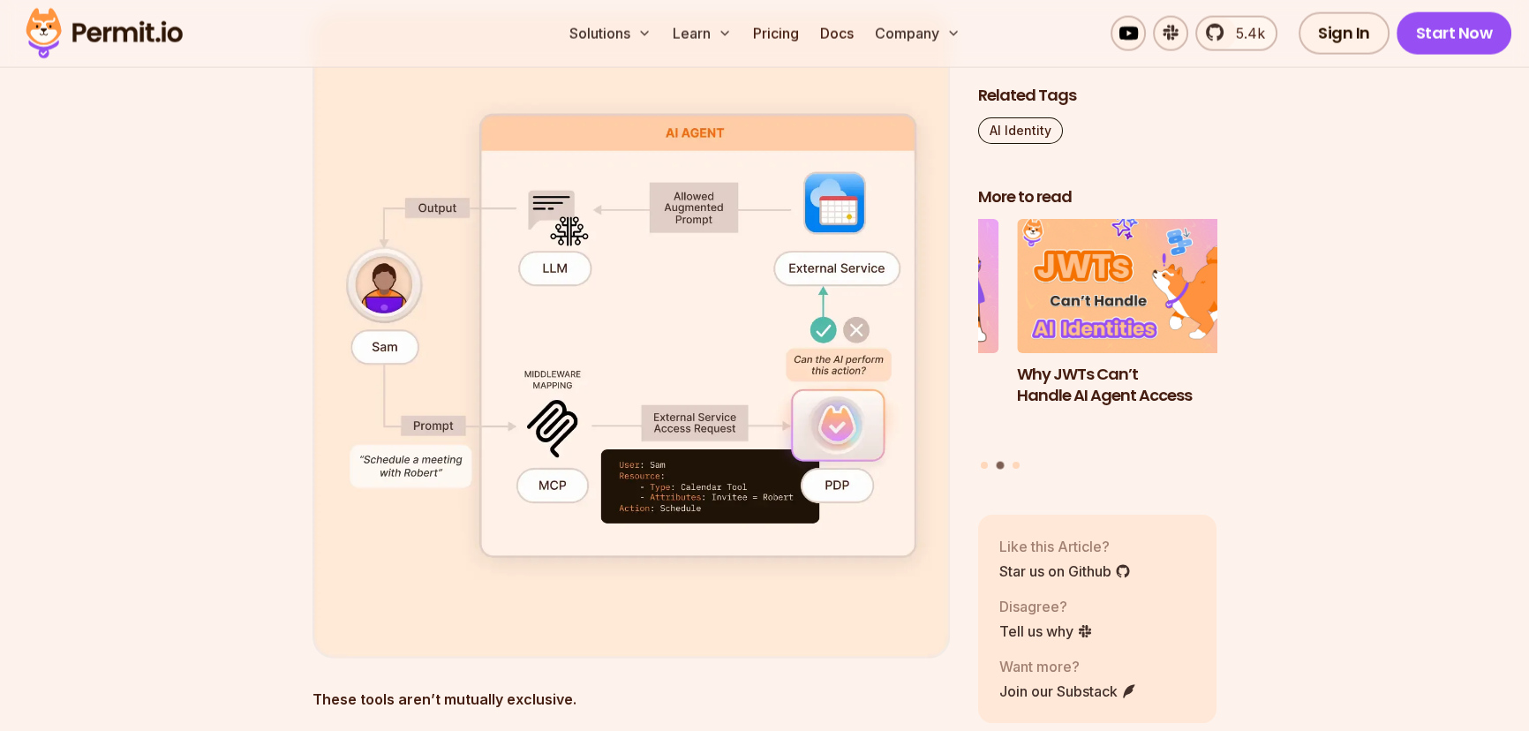
scroll to position [5200, 0]
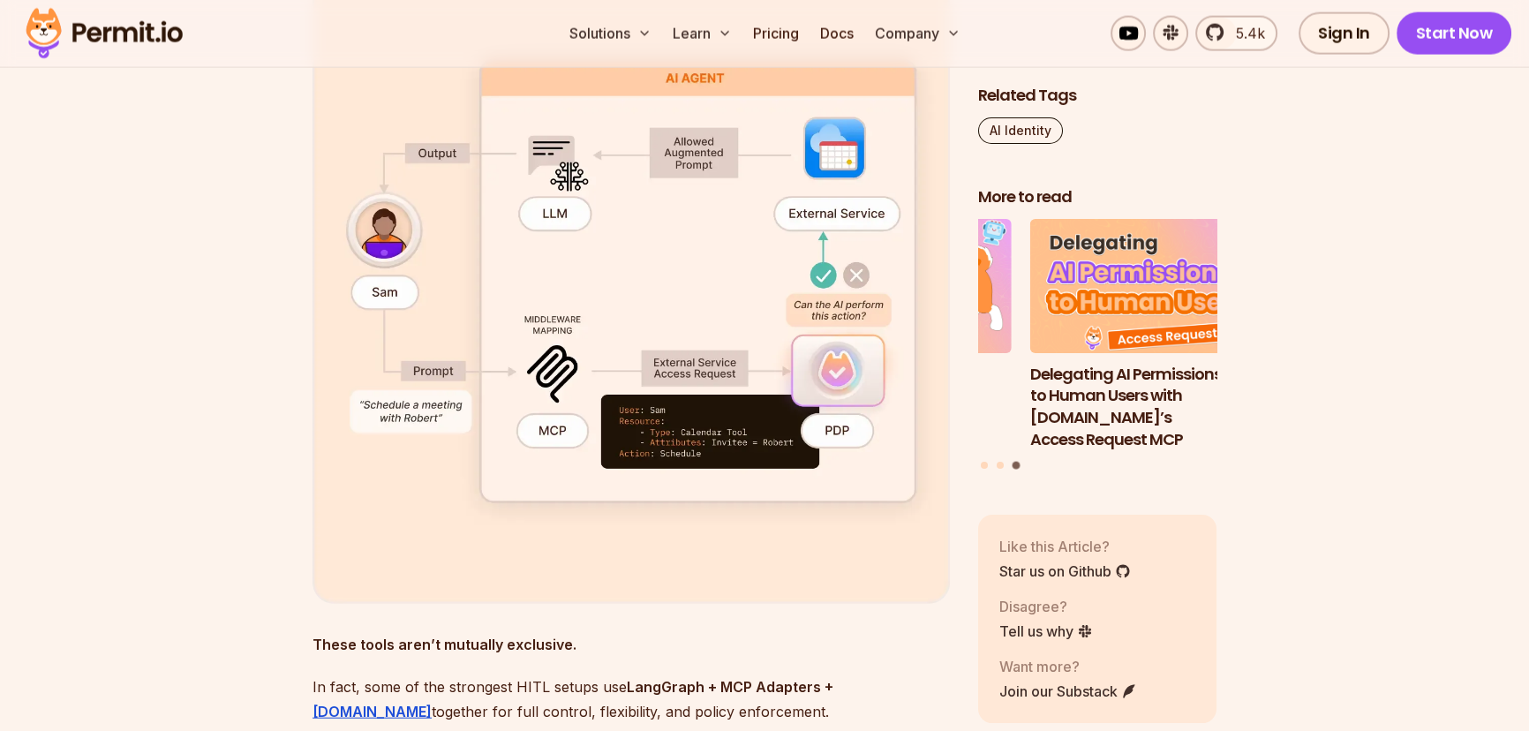
click at [1300, 327] on section "Table of Contents AI agents are no longer just passive observers in our applica…" at bounding box center [764, 595] width 1529 height 9416
